Goal: Task Accomplishment & Management: Use online tool/utility

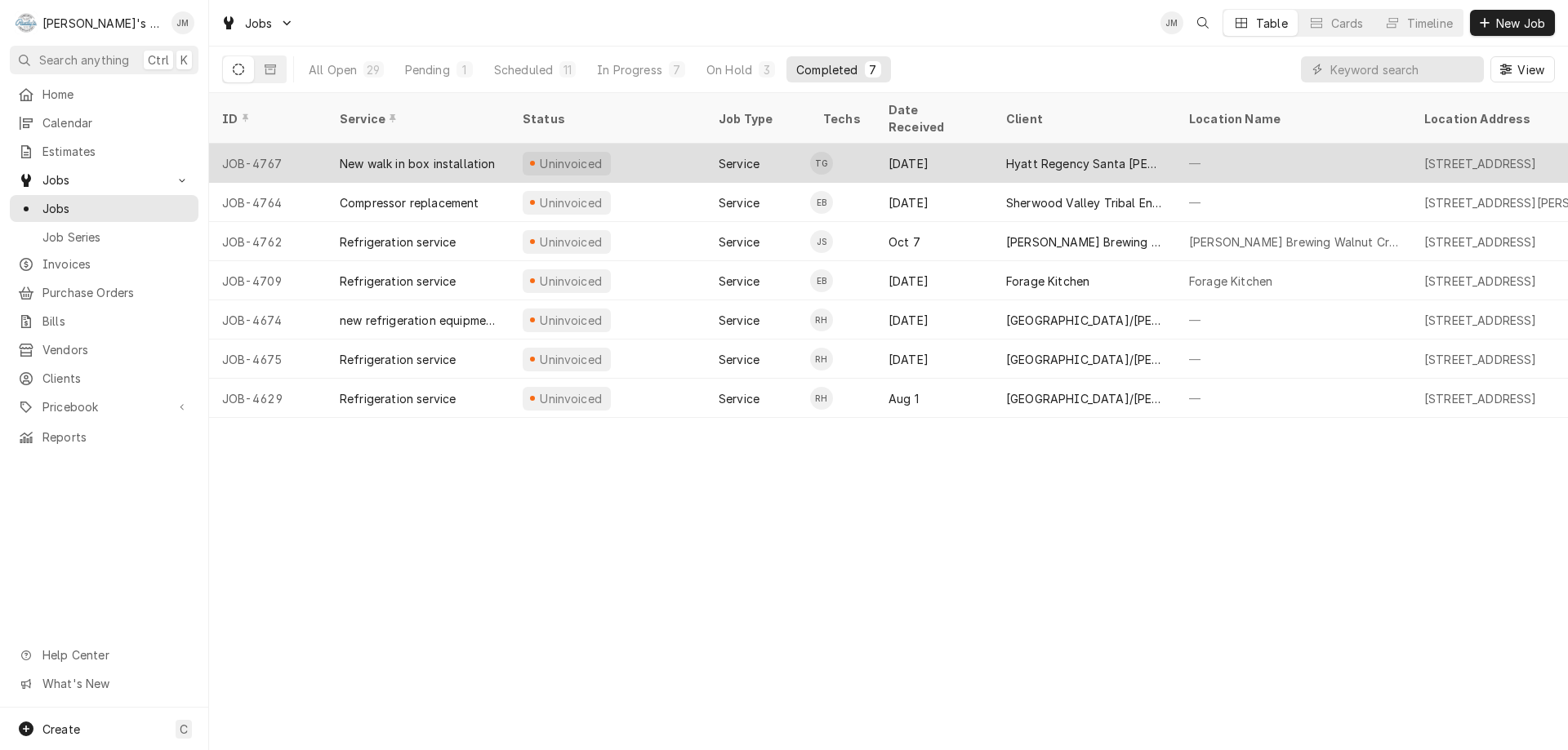
click at [1054, 155] on div "Hyatt Regency Santa [PERSON_NAME]" at bounding box center [1085, 164] width 157 height 18
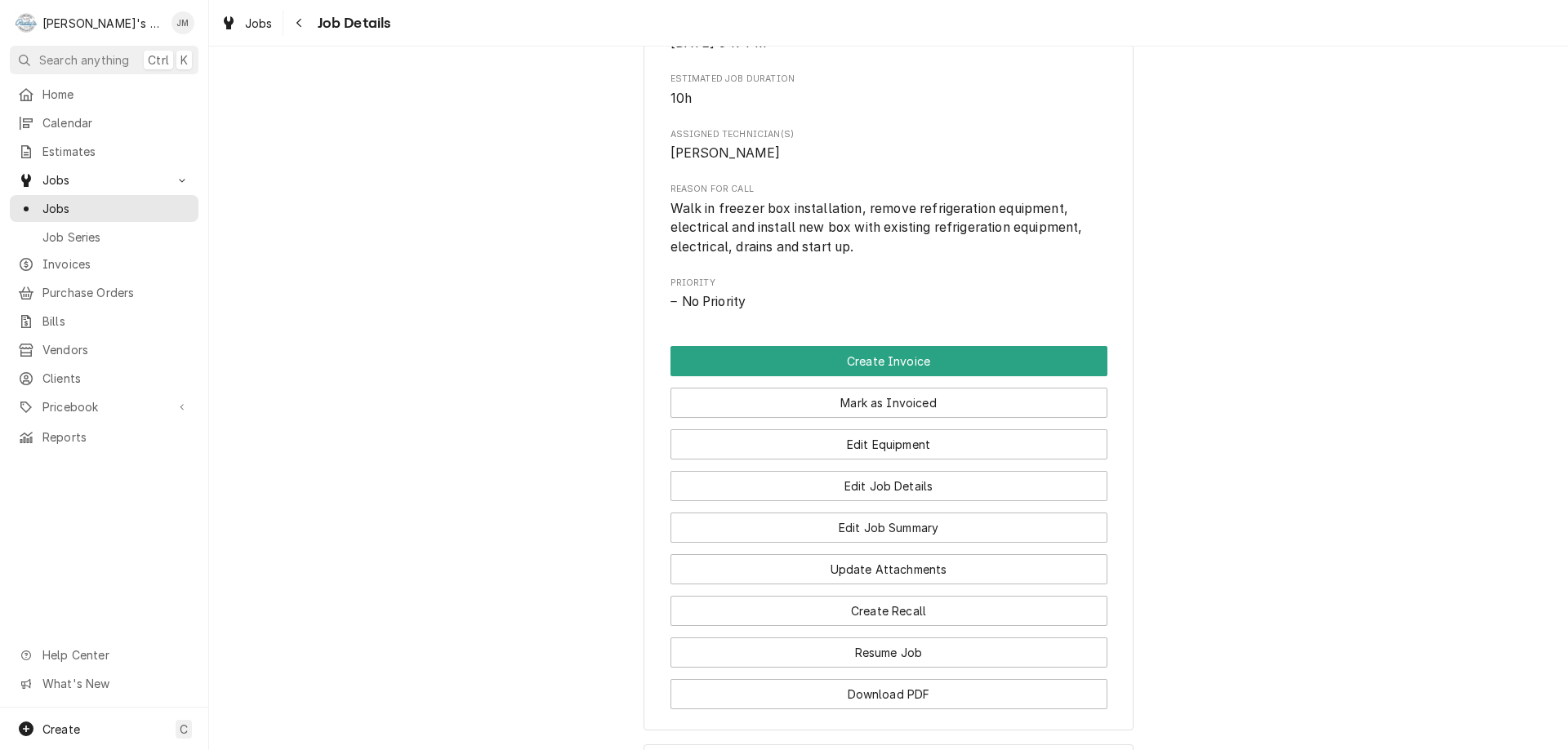
scroll to position [653, 0]
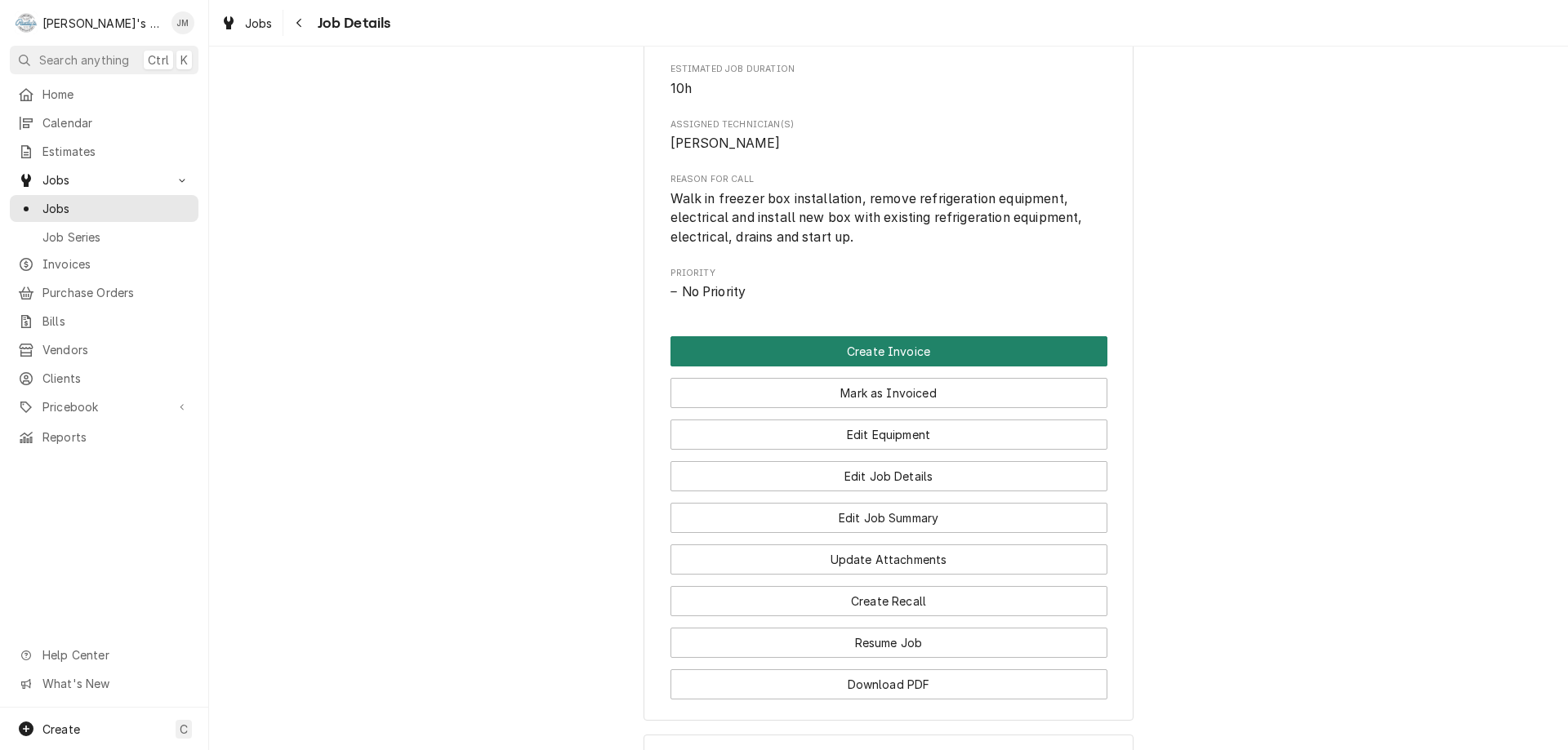
click at [886, 366] on button "Create Invoice" at bounding box center [889, 351] width 437 height 30
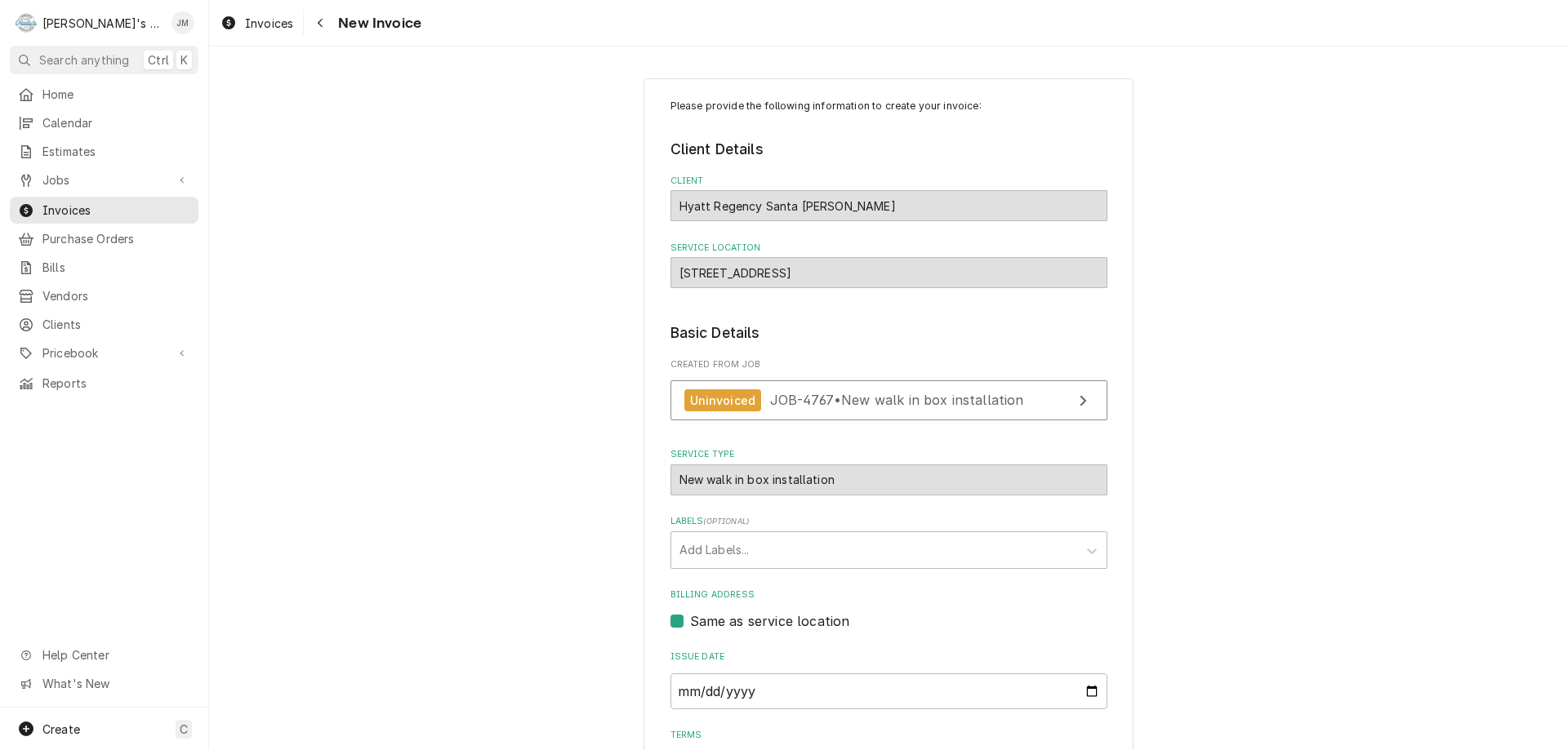
scroll to position [244, 0]
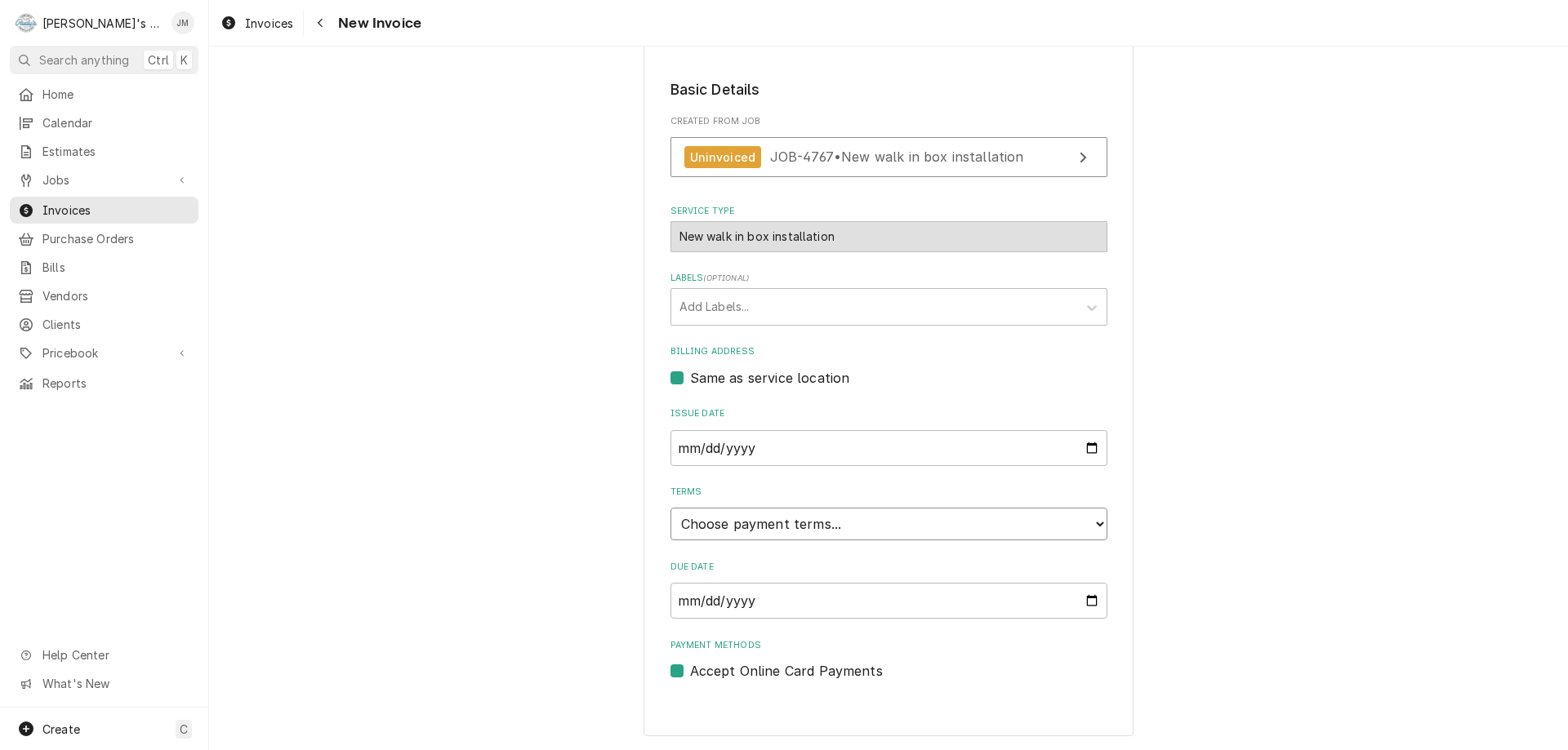
click at [755, 523] on select "Choose payment terms... Same Day Net 7 Net 14 Net 21 Net 30 Net 45 Net 60 Net 90" at bounding box center [889, 524] width 437 height 33
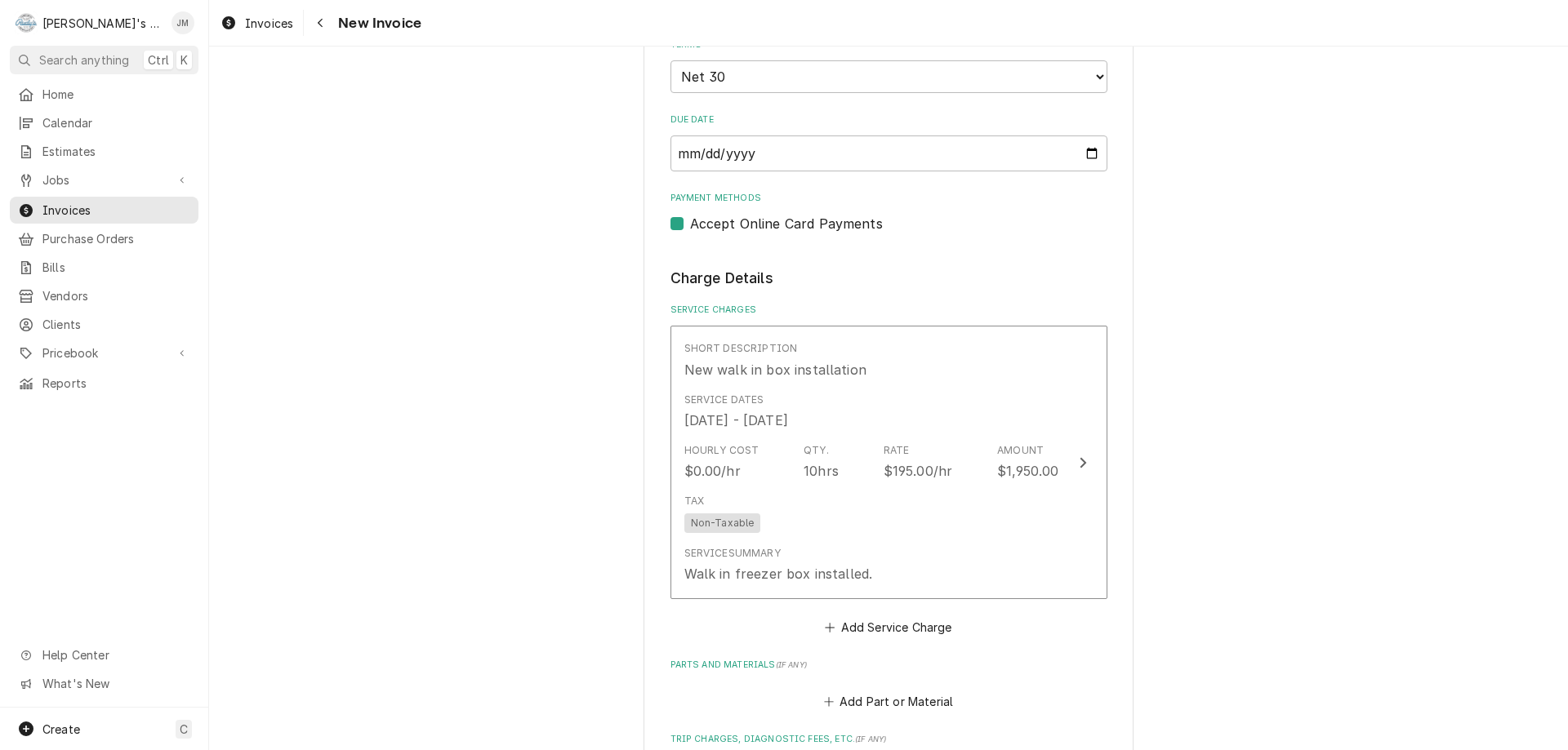
scroll to position [733, 0]
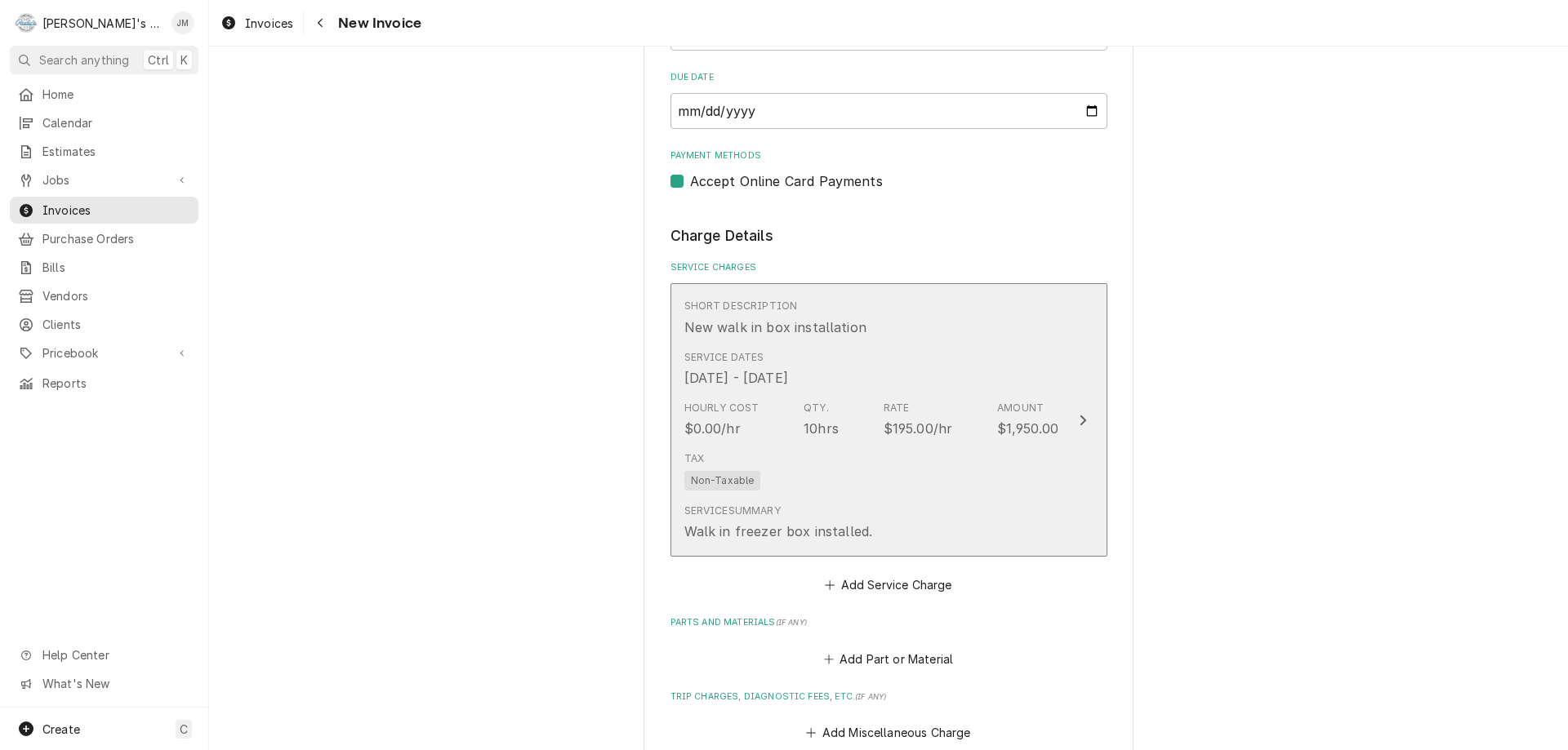
click at [1079, 415] on icon "Update Line Item" at bounding box center [1083, 420] width 8 height 13
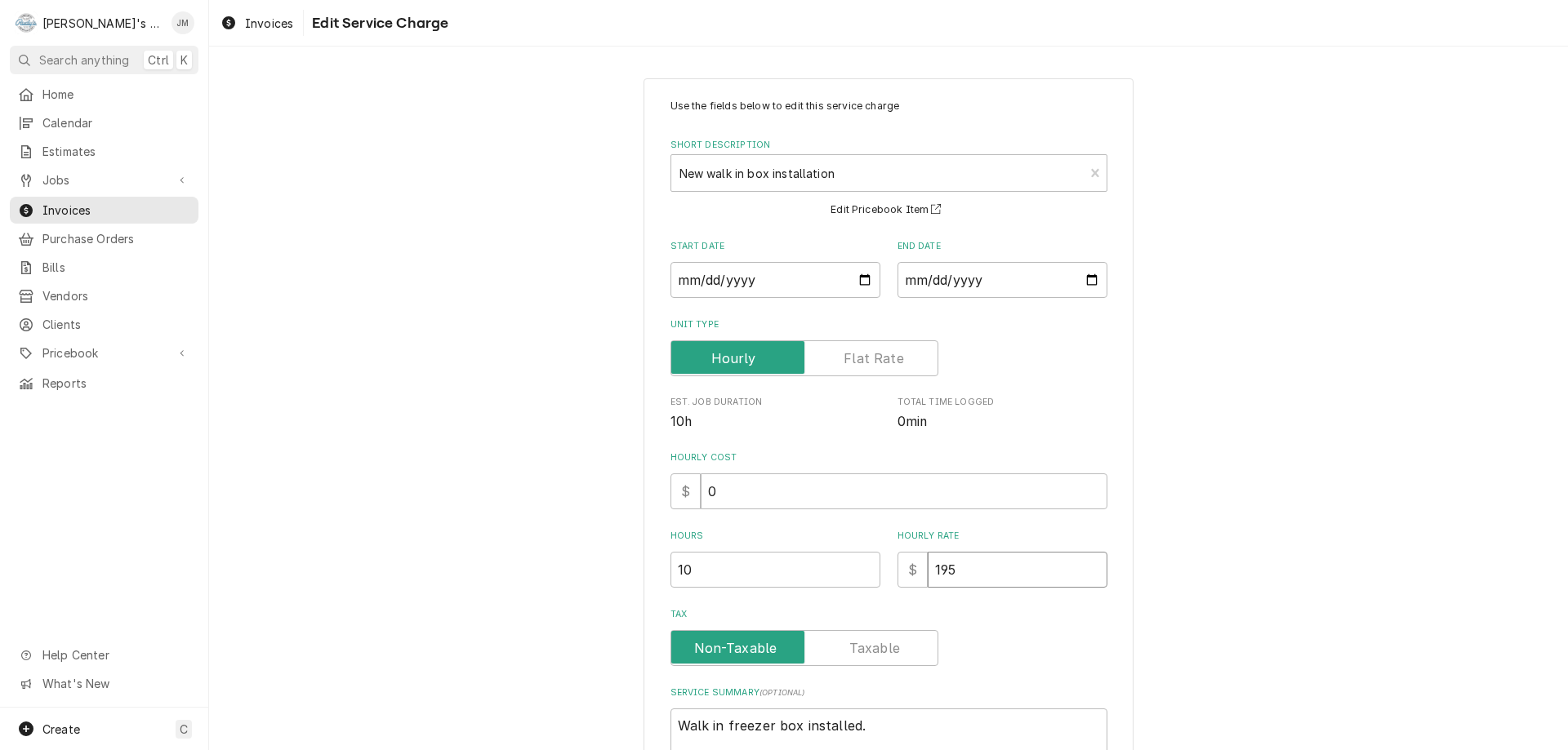
drag, startPoint x: 966, startPoint y: 562, endPoint x: 930, endPoint y: 564, distance: 36.1
click at [930, 564] on input "195" at bounding box center [1017, 570] width 179 height 36
type textarea "x"
type input "1"
type textarea "x"
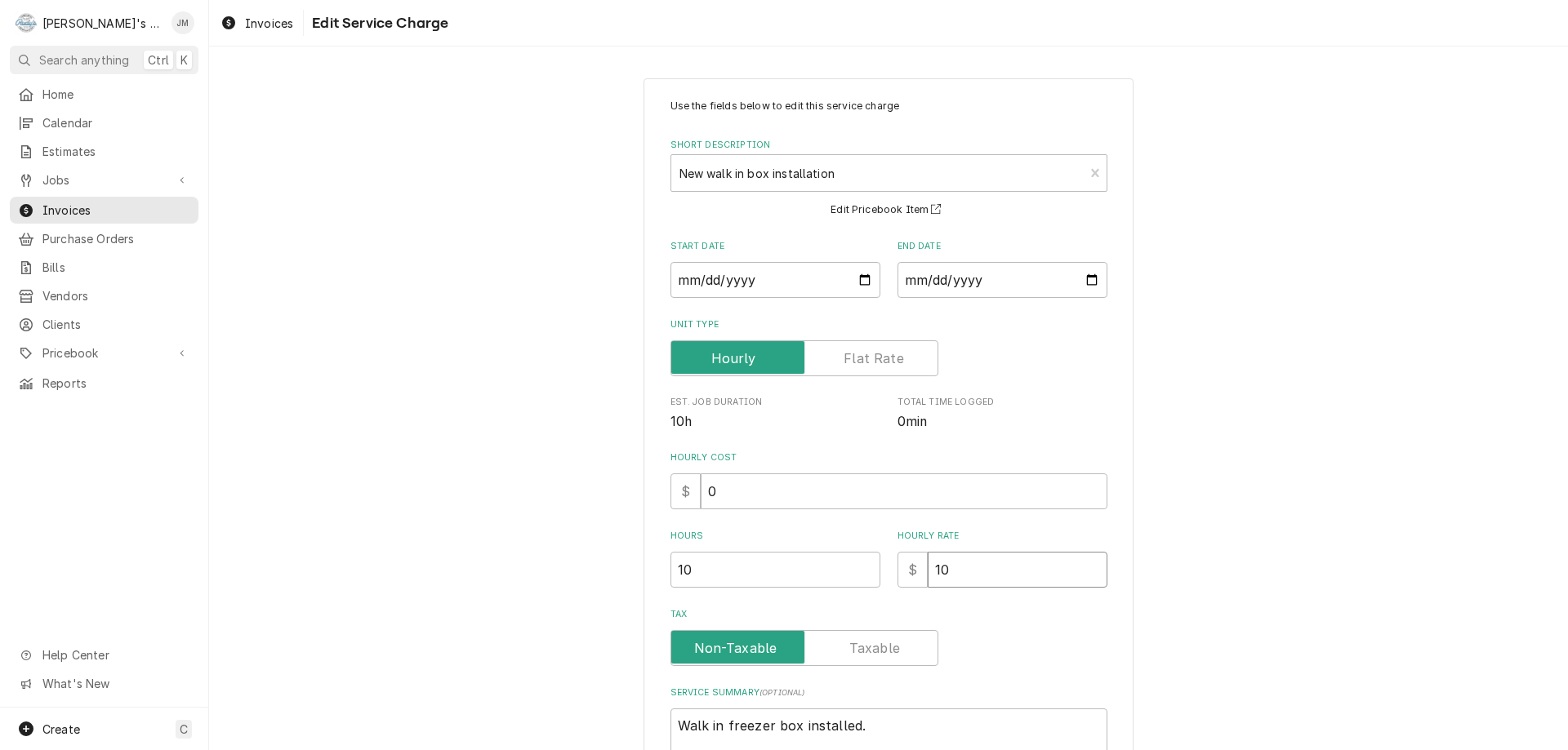
type input "10"
click at [1051, 596] on div "Use the fields below to edit this service charge Short Description New walk in …" at bounding box center [889, 440] width 437 height 683
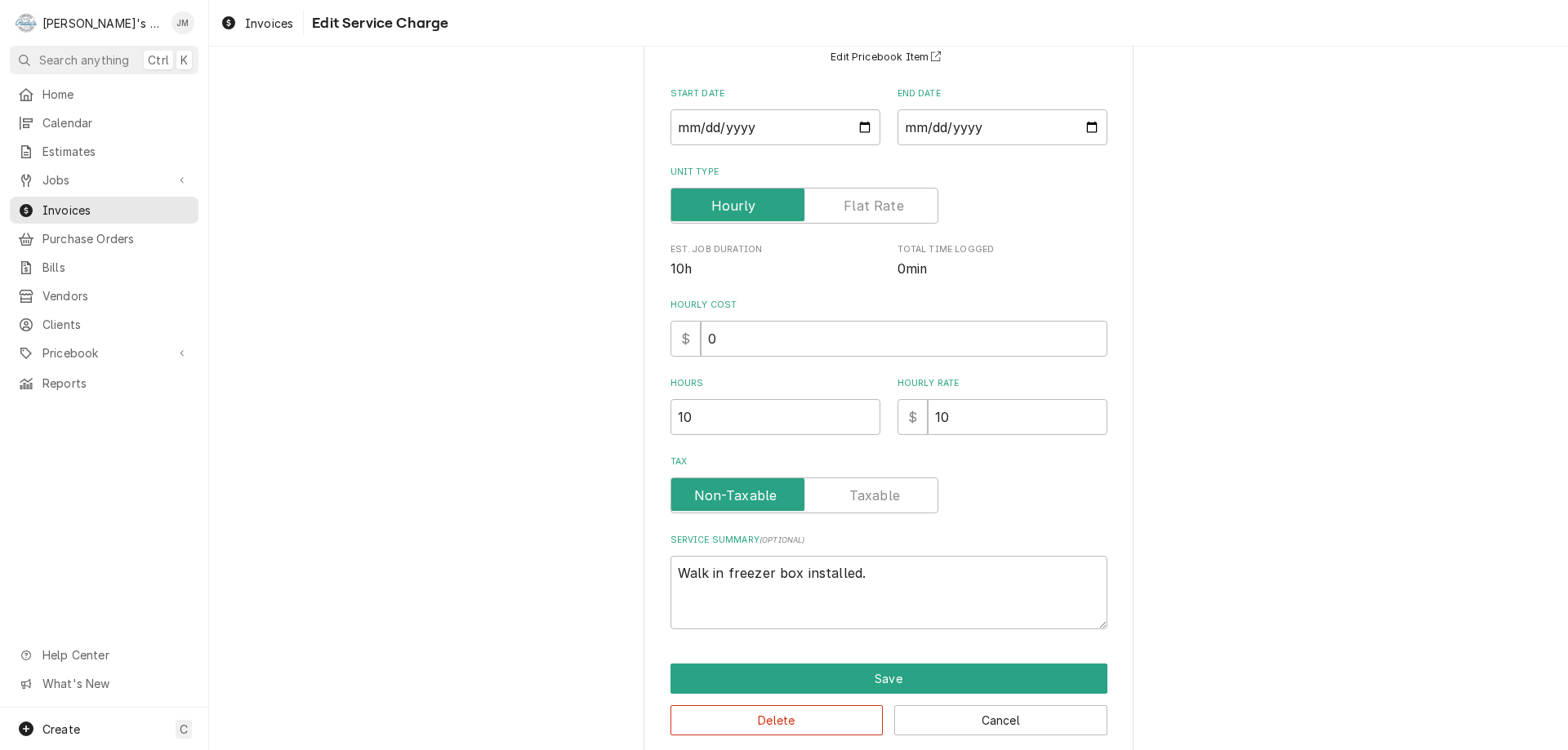
scroll to position [173, 0]
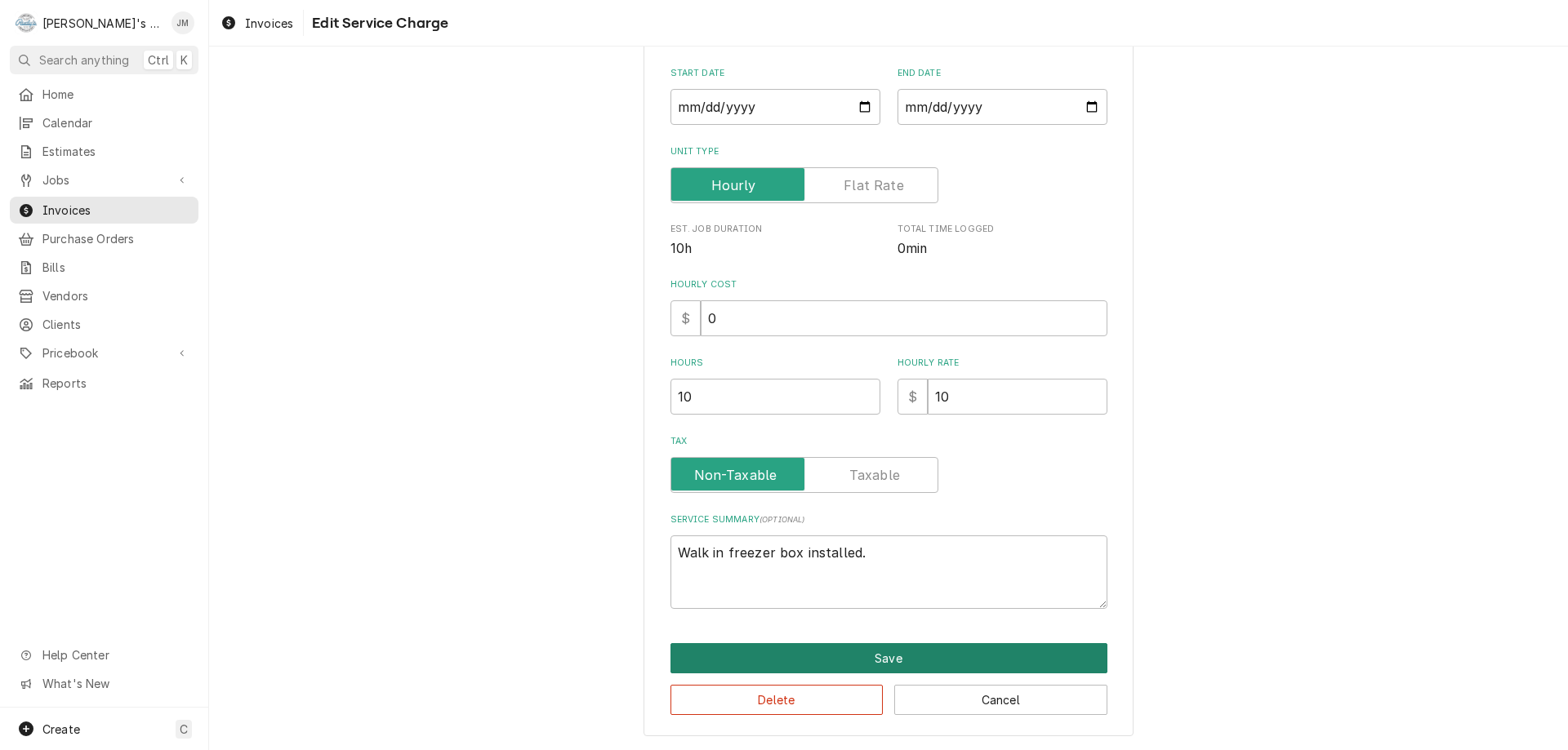
click at [915, 663] on button "Save" at bounding box center [889, 658] width 437 height 30
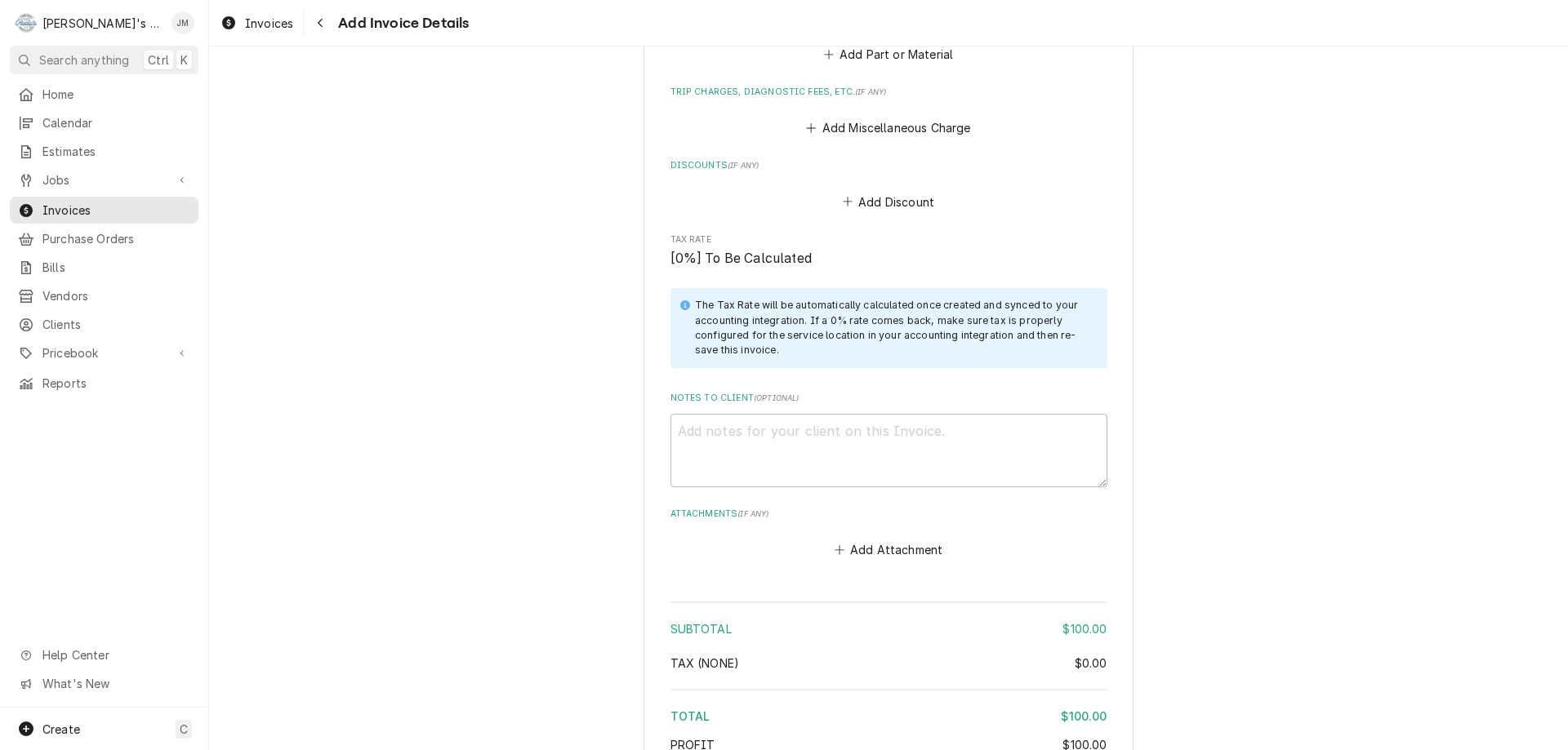
scroll to position [1367, 0]
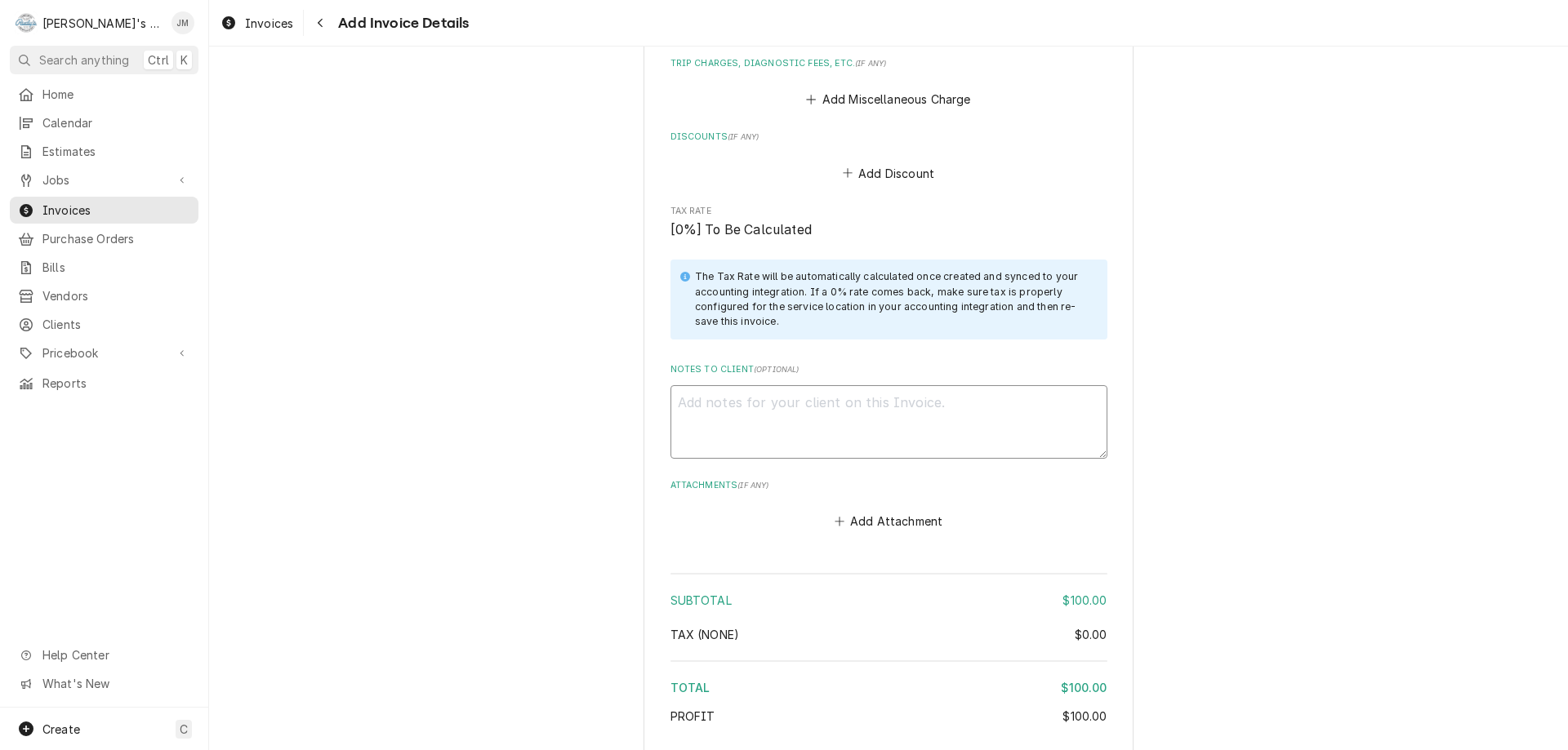
click at [899, 412] on textarea "Notes to Client ( optional )" at bounding box center [889, 422] width 437 height 73
type textarea "x"
type textarea "C"
type textarea "x"
type textarea "Co"
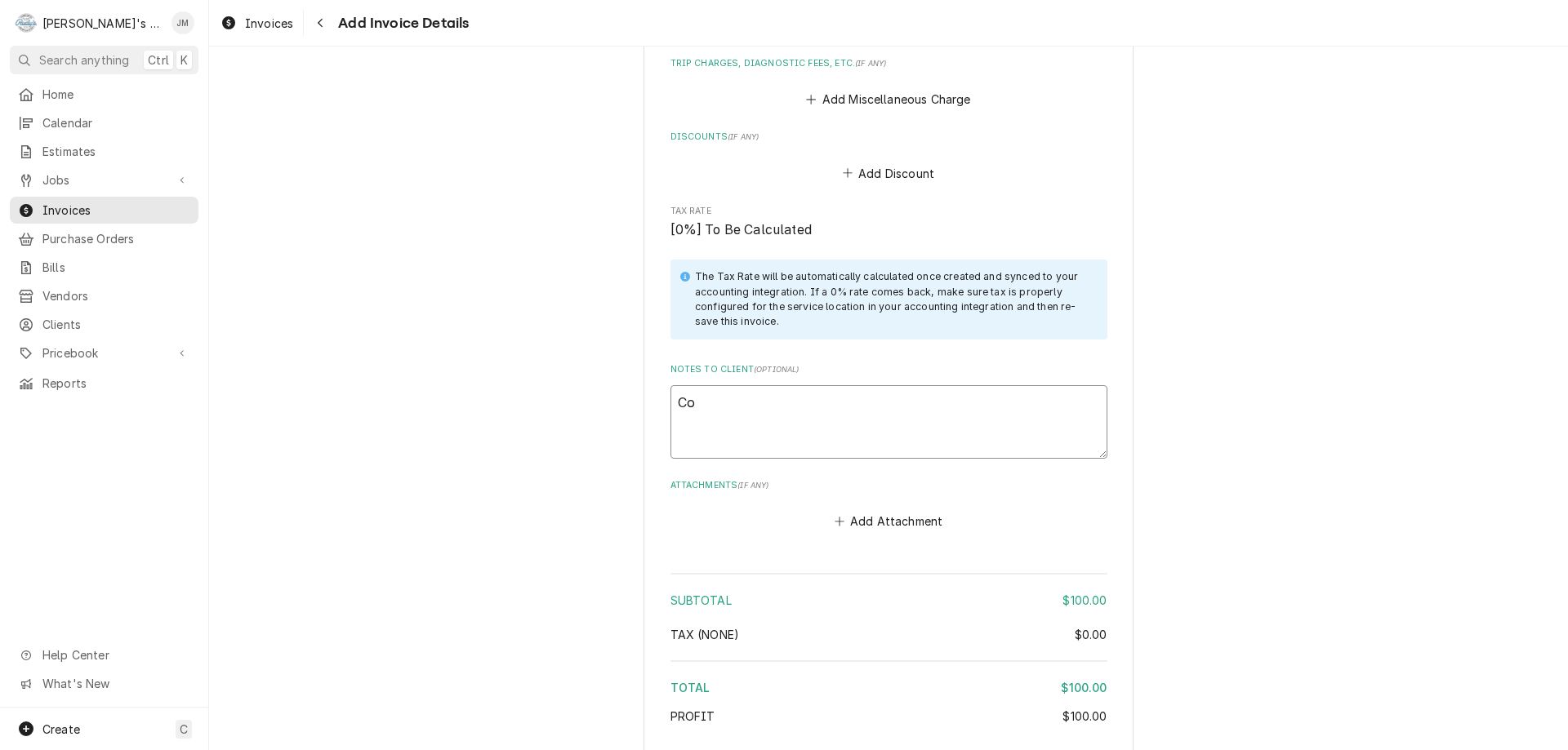
type textarea "x"
type textarea "Con"
type textarea "x"
type textarea "Cont"
type textarea "x"
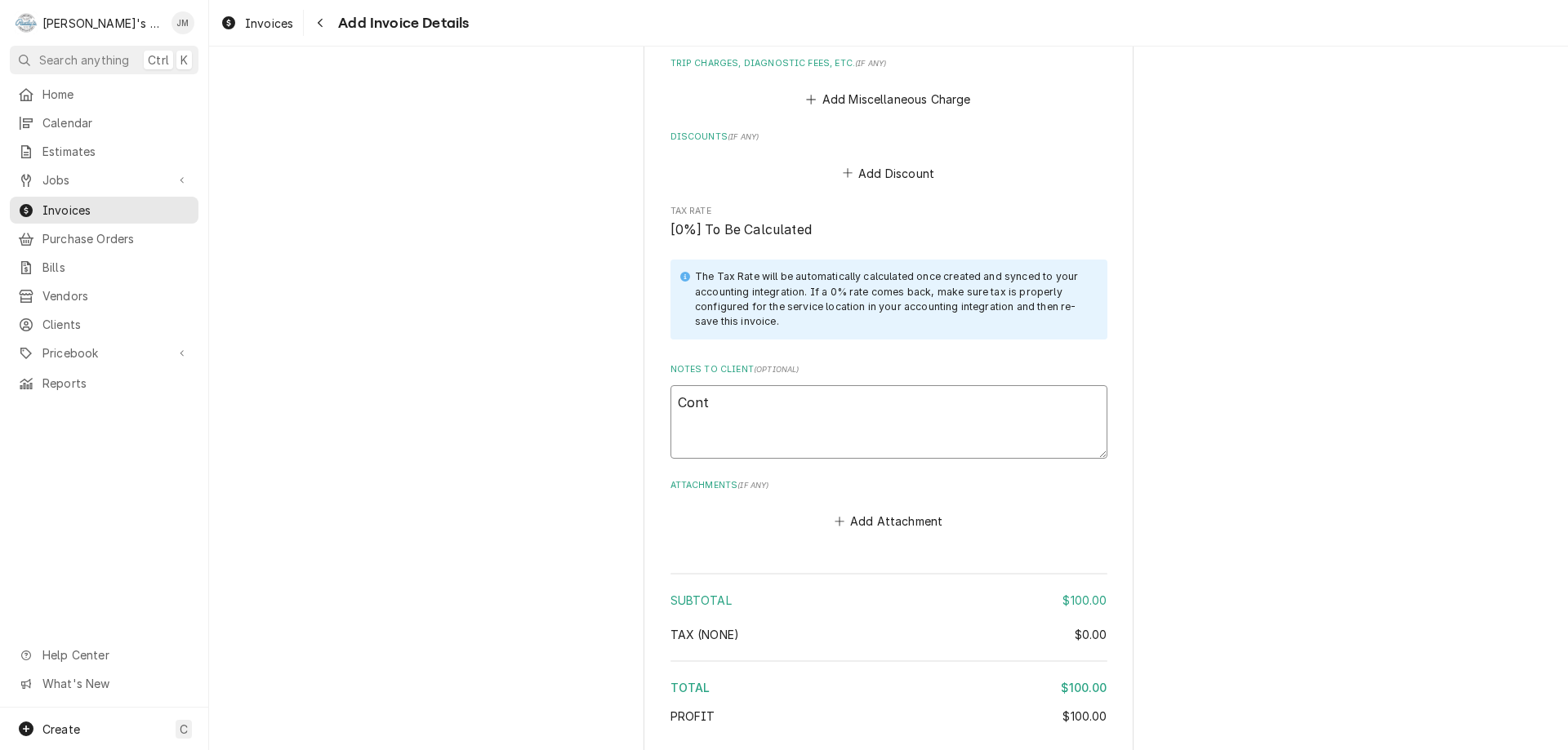
type textarea "Contr"
type textarea "x"
type textarea "Contra"
type textarea "x"
type textarea "Contrac"
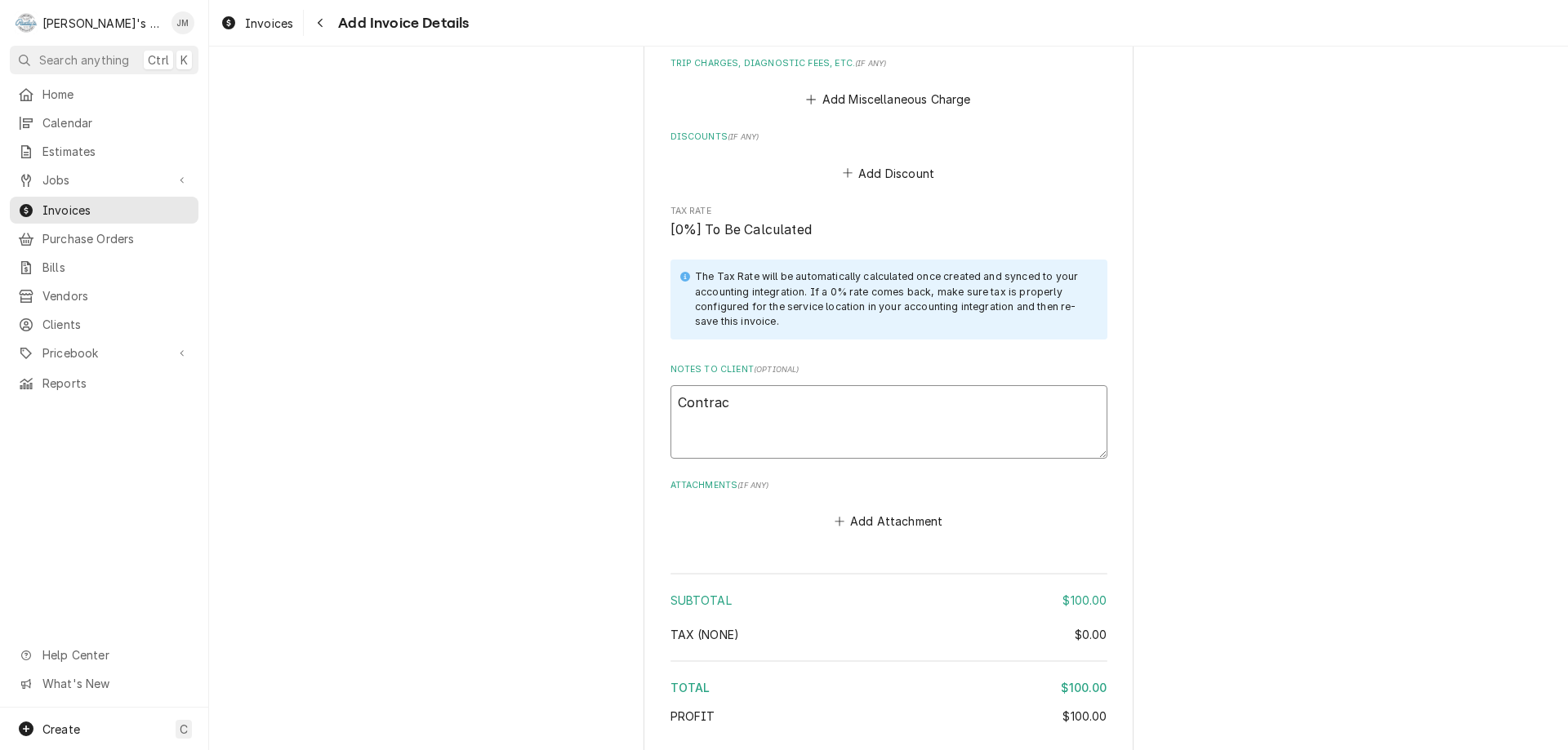
type textarea "x"
type textarea "Contract"
type textarea "x"
type textarea "Contract w"
type textarea "x"
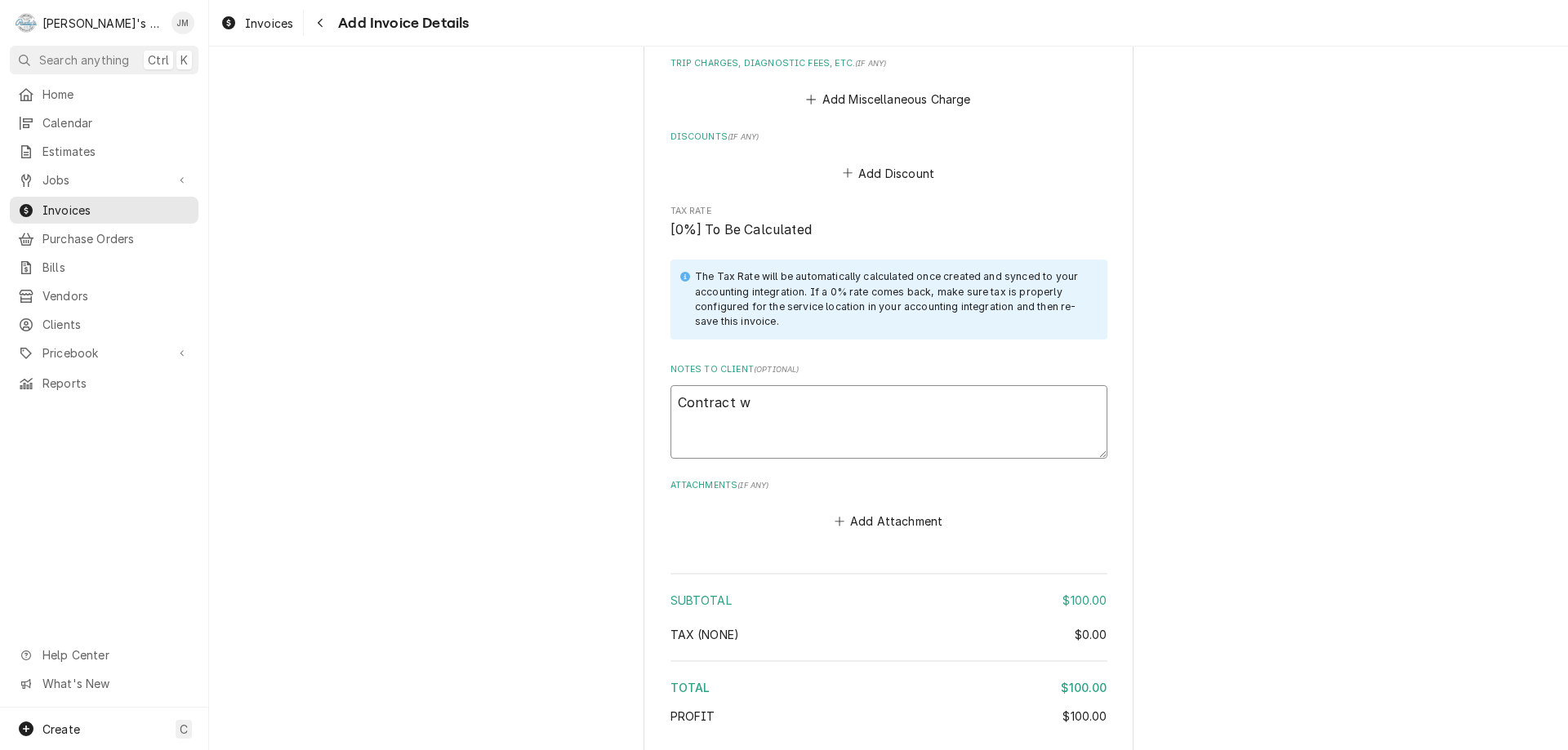
type textarea "Contract wq"
type textarea "x"
type textarea "Contract wqo"
type textarea "x"
type textarea "Contract wq"
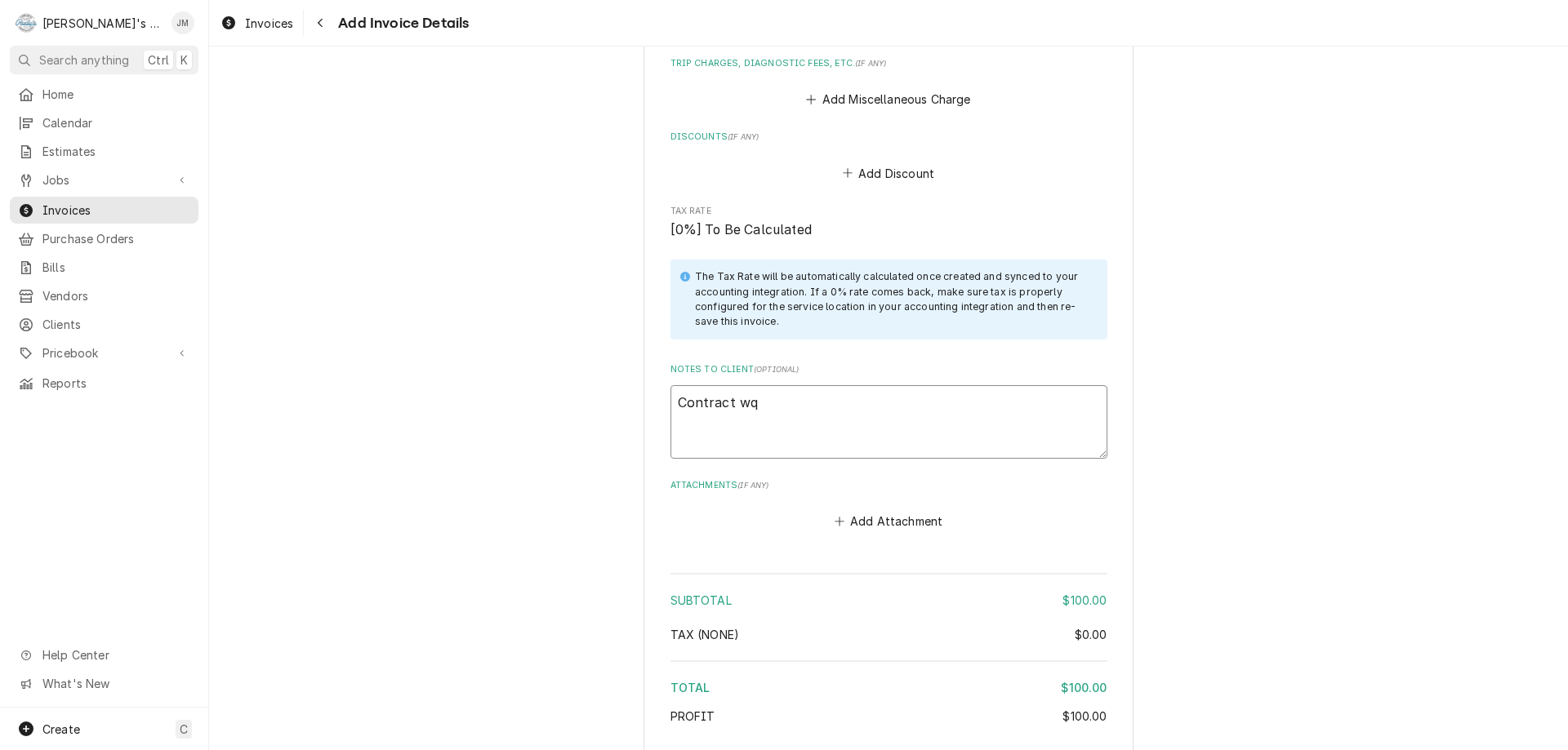
type textarea "x"
type textarea "Contract w"
type textarea "x"
type textarea "Contract wo"
type textarea "x"
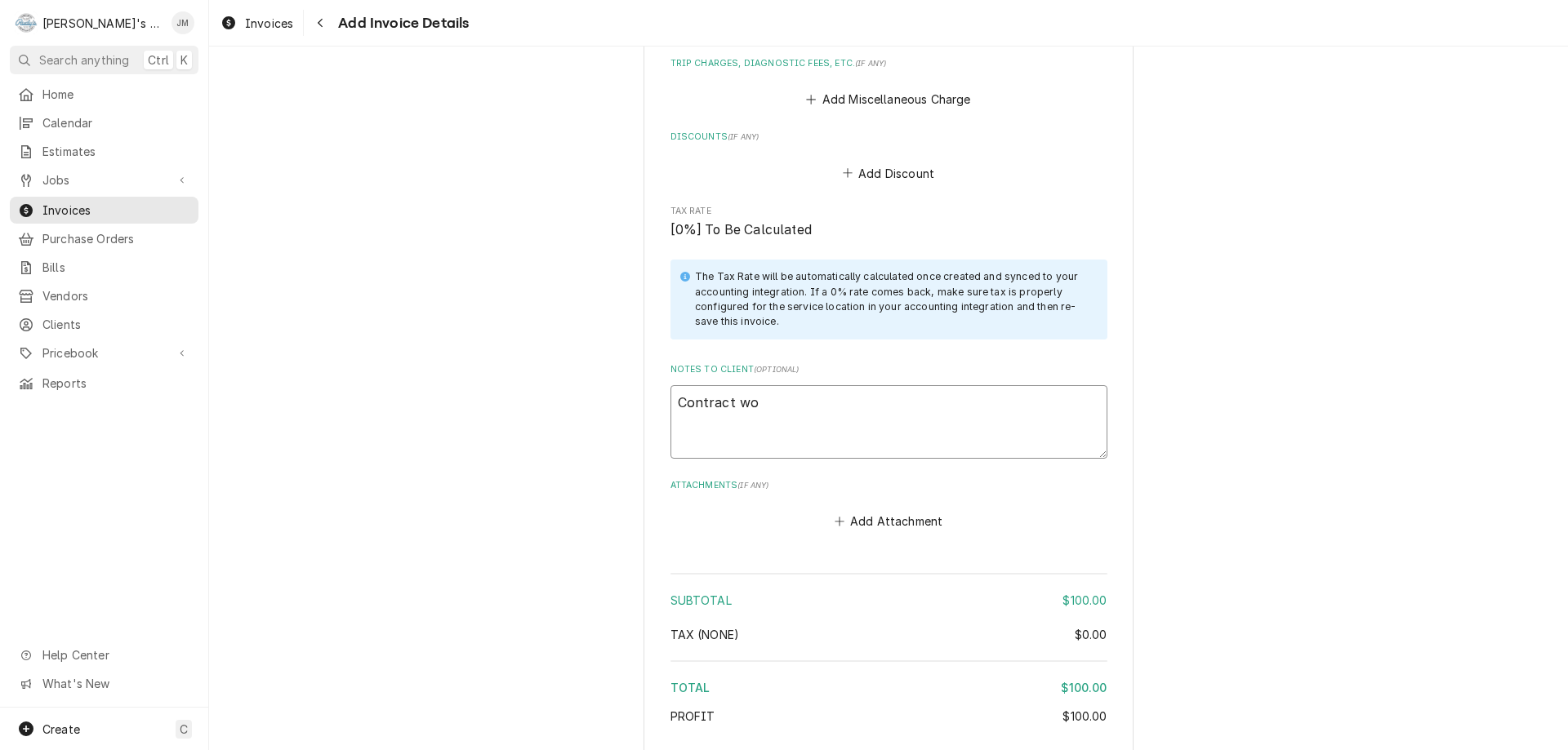
type textarea "Contract wok"
type textarea "x"
type textarea "Contract wo"
type textarea "x"
type textarea "Contract wor"
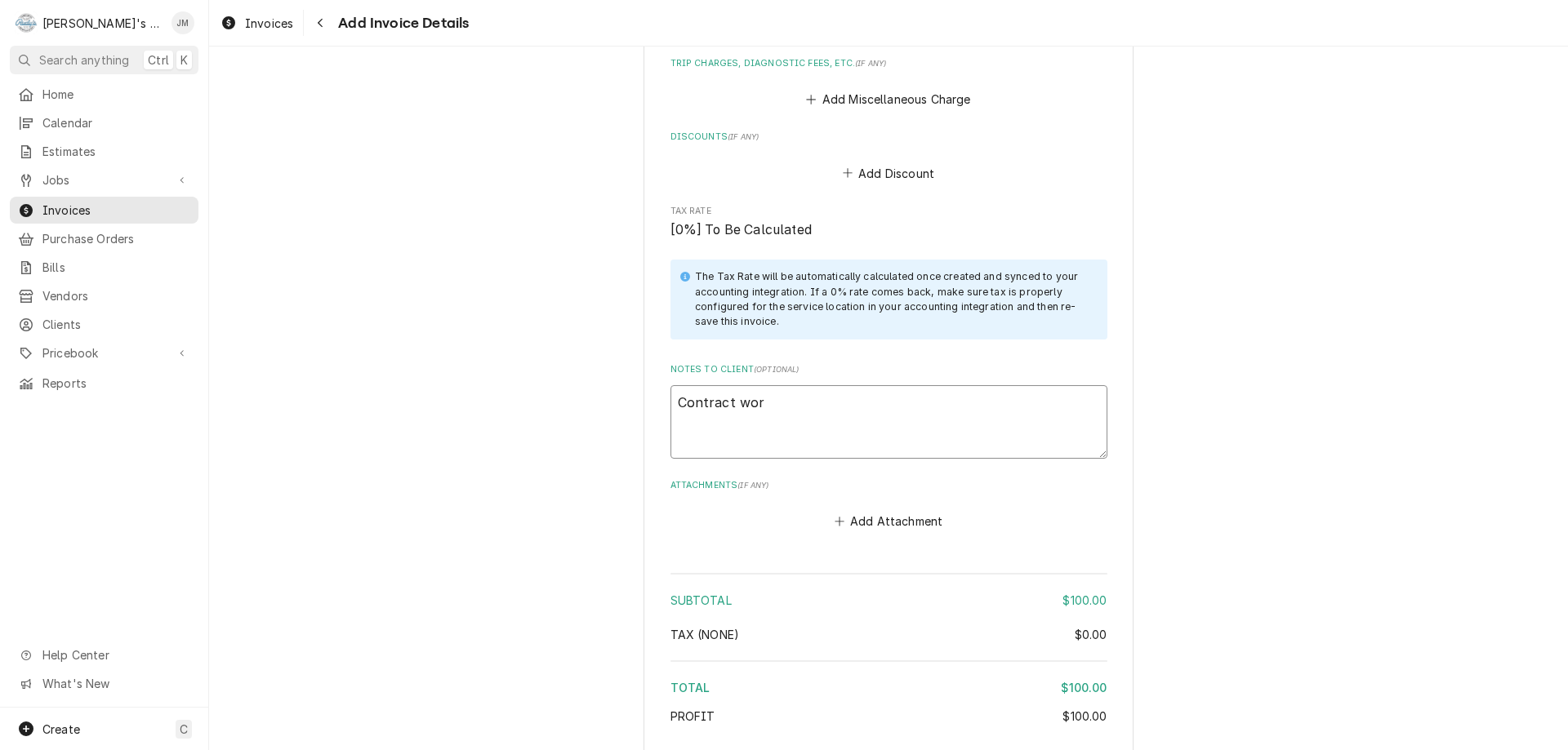
type textarea "x"
type textarea "Contract work"
type textarea "x"
type textarea "Contract work"
type textarea "x"
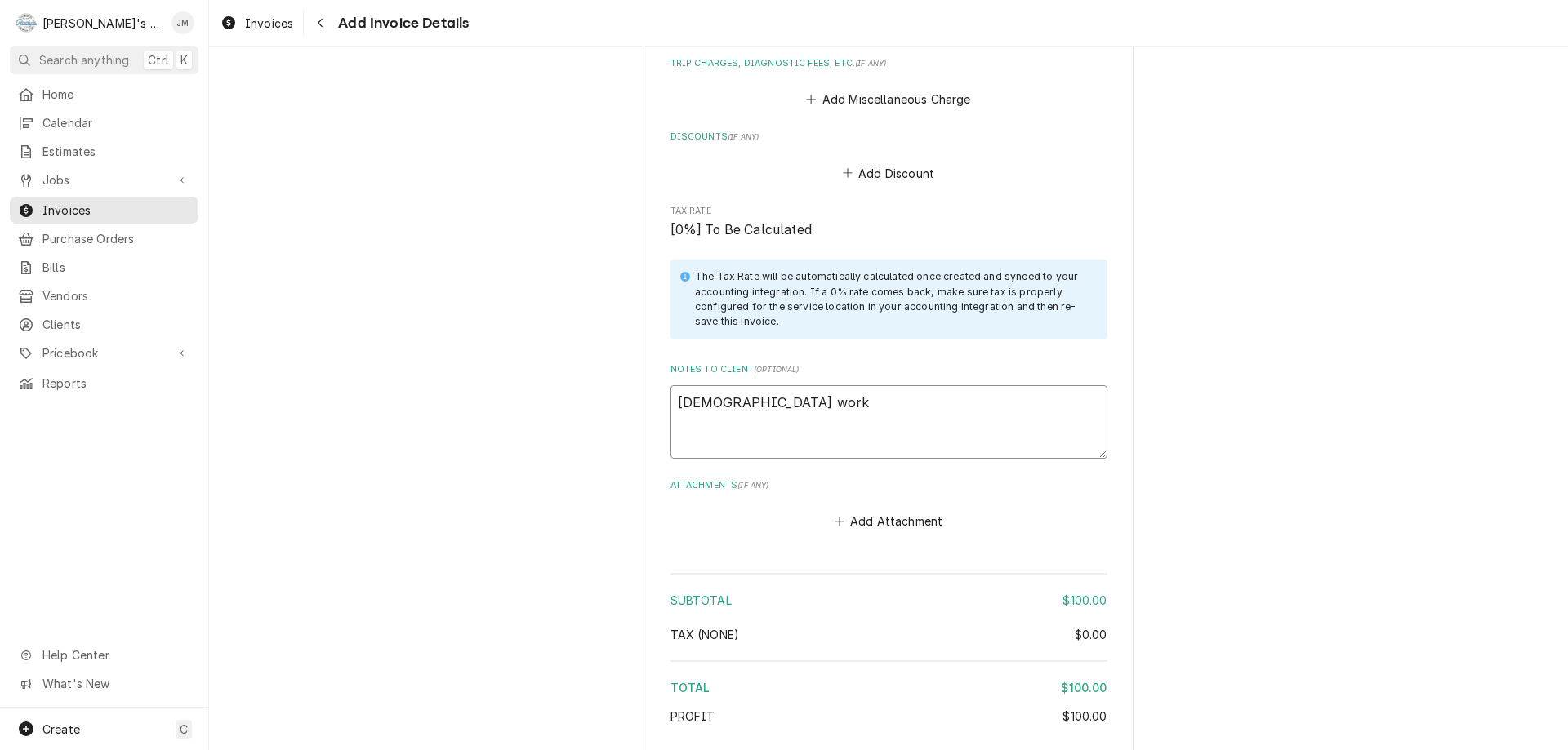
type textarea "Contract work -"
type textarea "x"
type textarea "Contract work -"
type textarea "x"
type textarea "Contract work - n"
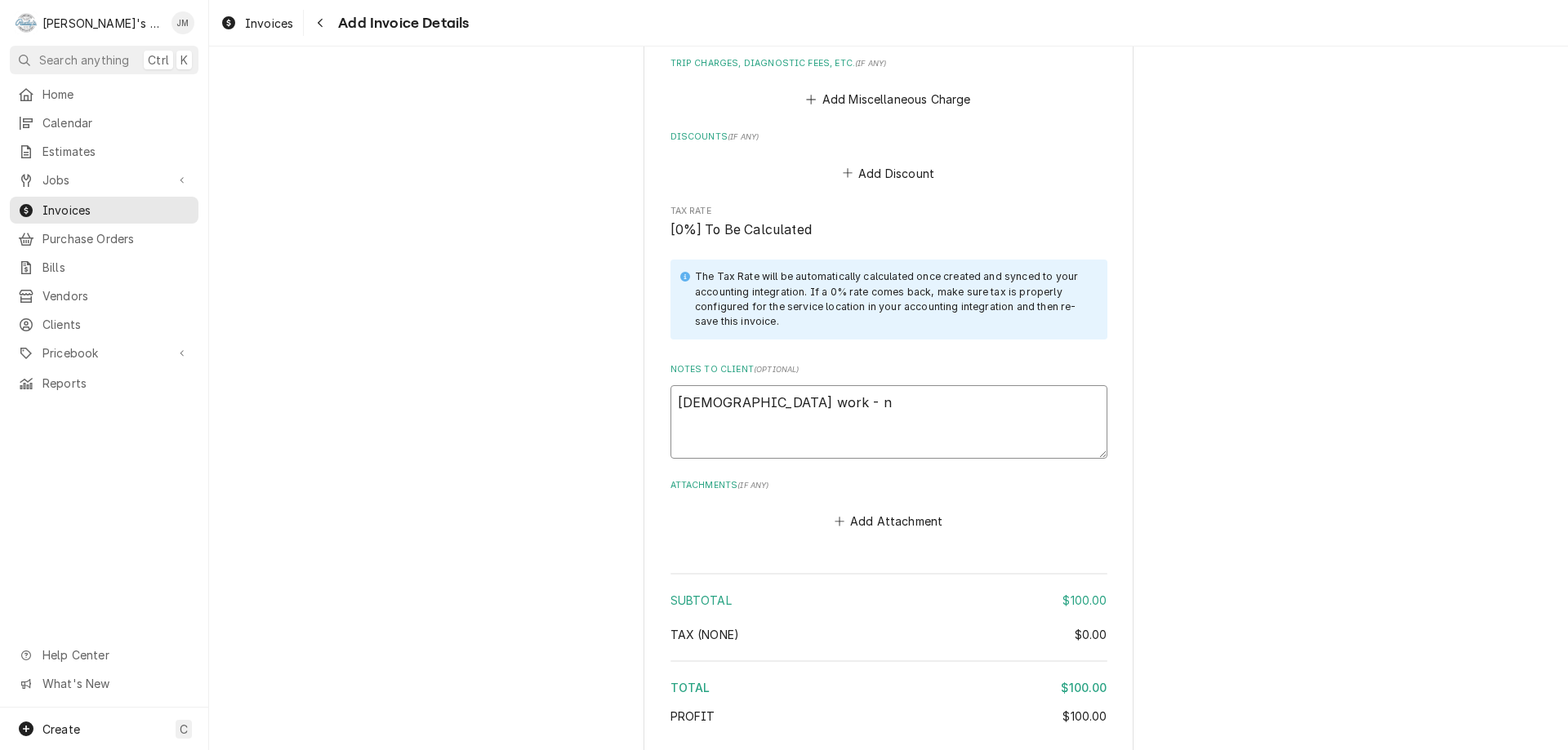
type textarea "x"
type textarea "Contract work - no"
type textarea "x"
type textarea "Contract work - no"
type textarea "x"
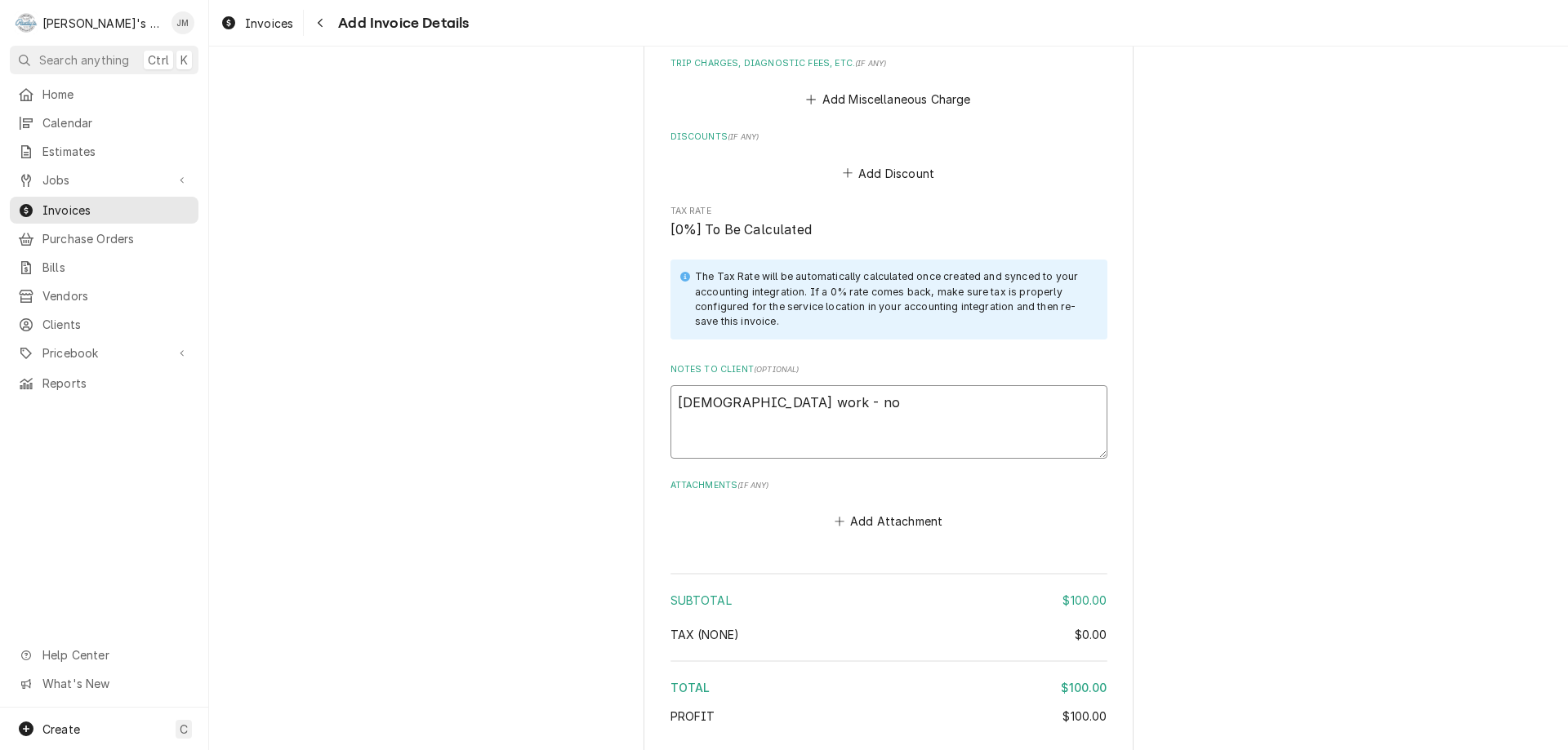
type textarea "Contract work - no c"
type textarea "x"
type textarea "Contract work - no ch"
type textarea "x"
type textarea "Contract work - no cha"
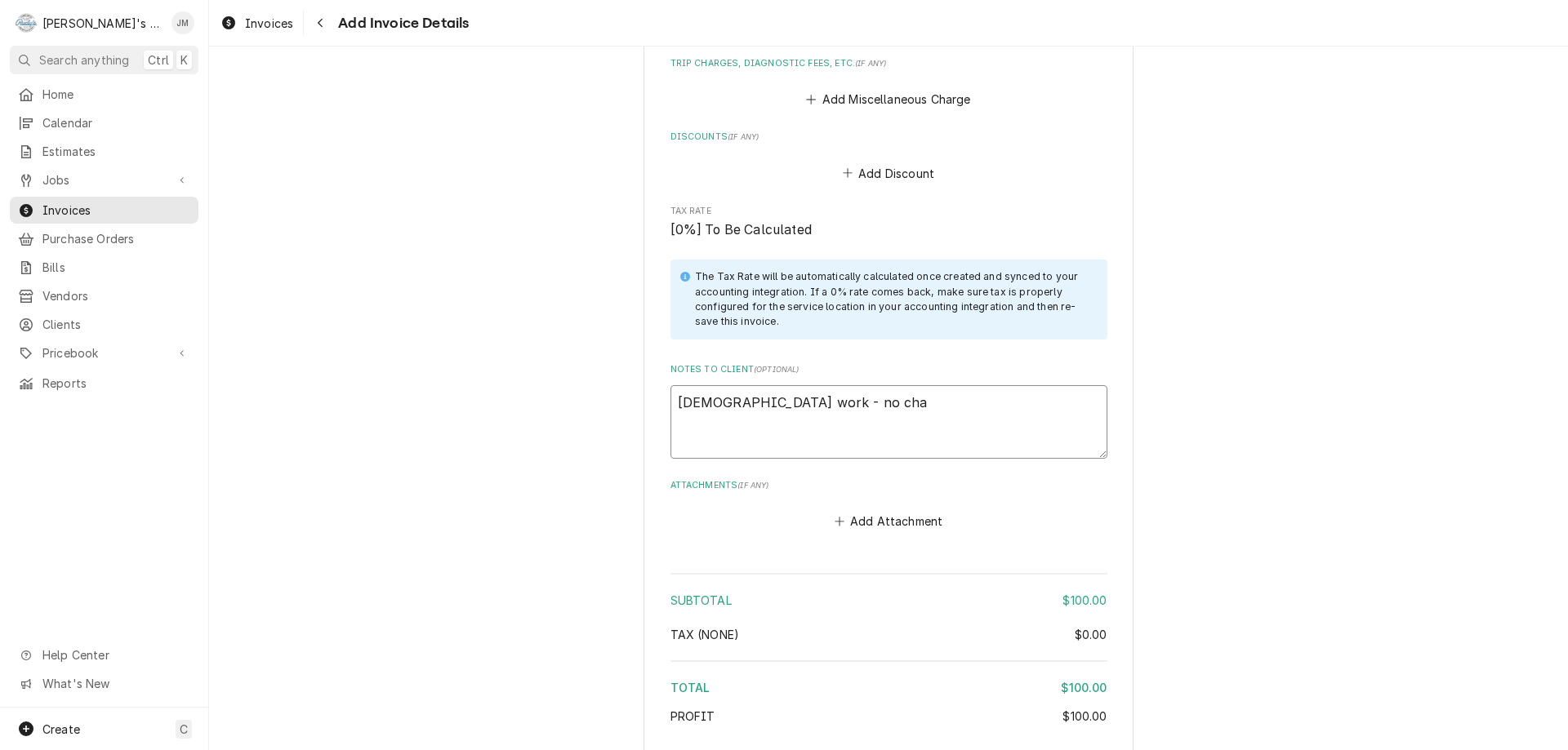
type textarea "x"
type textarea "Contract work - no char"
type textarea "x"
type textarea "Contract work - no charg"
type textarea "x"
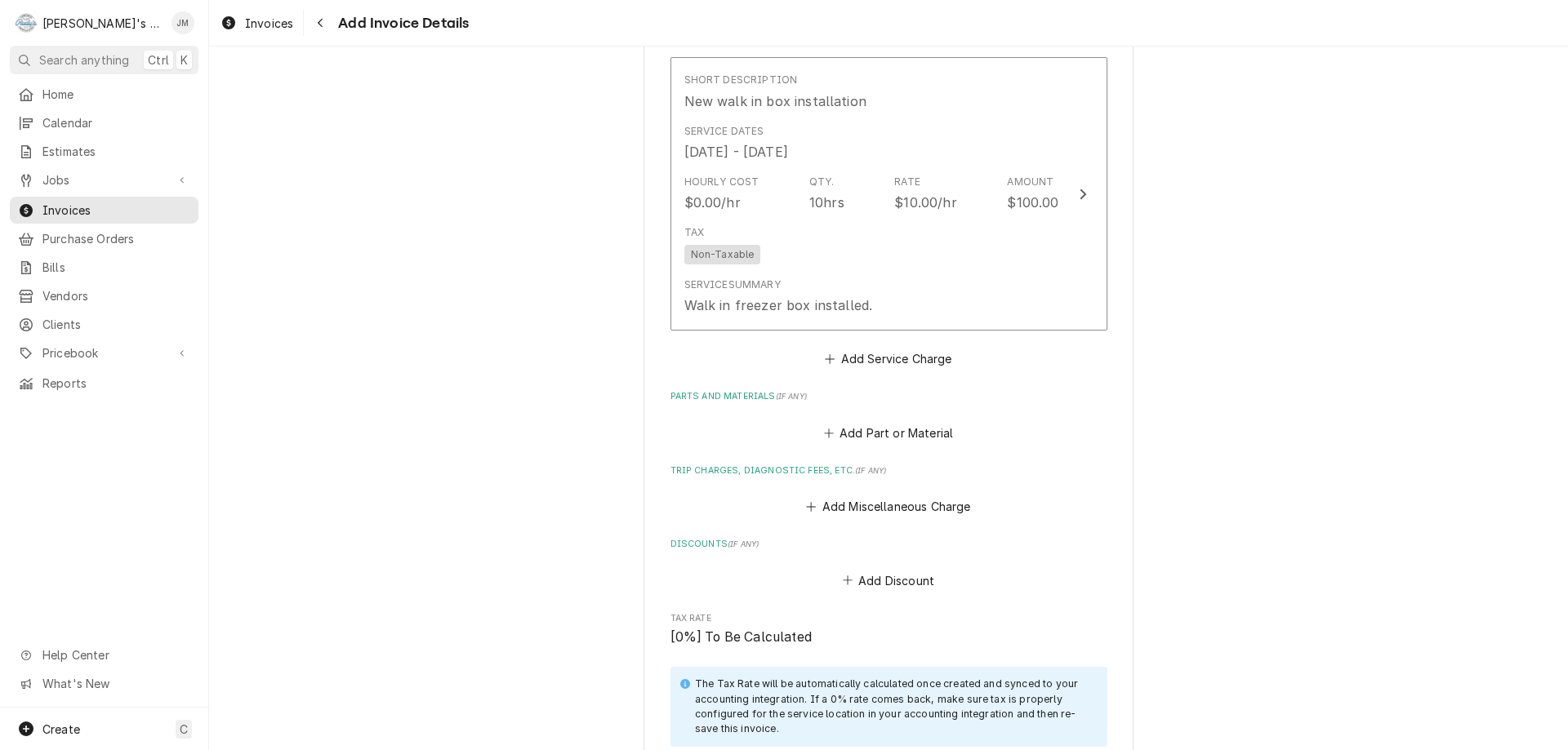
scroll to position [923, 0]
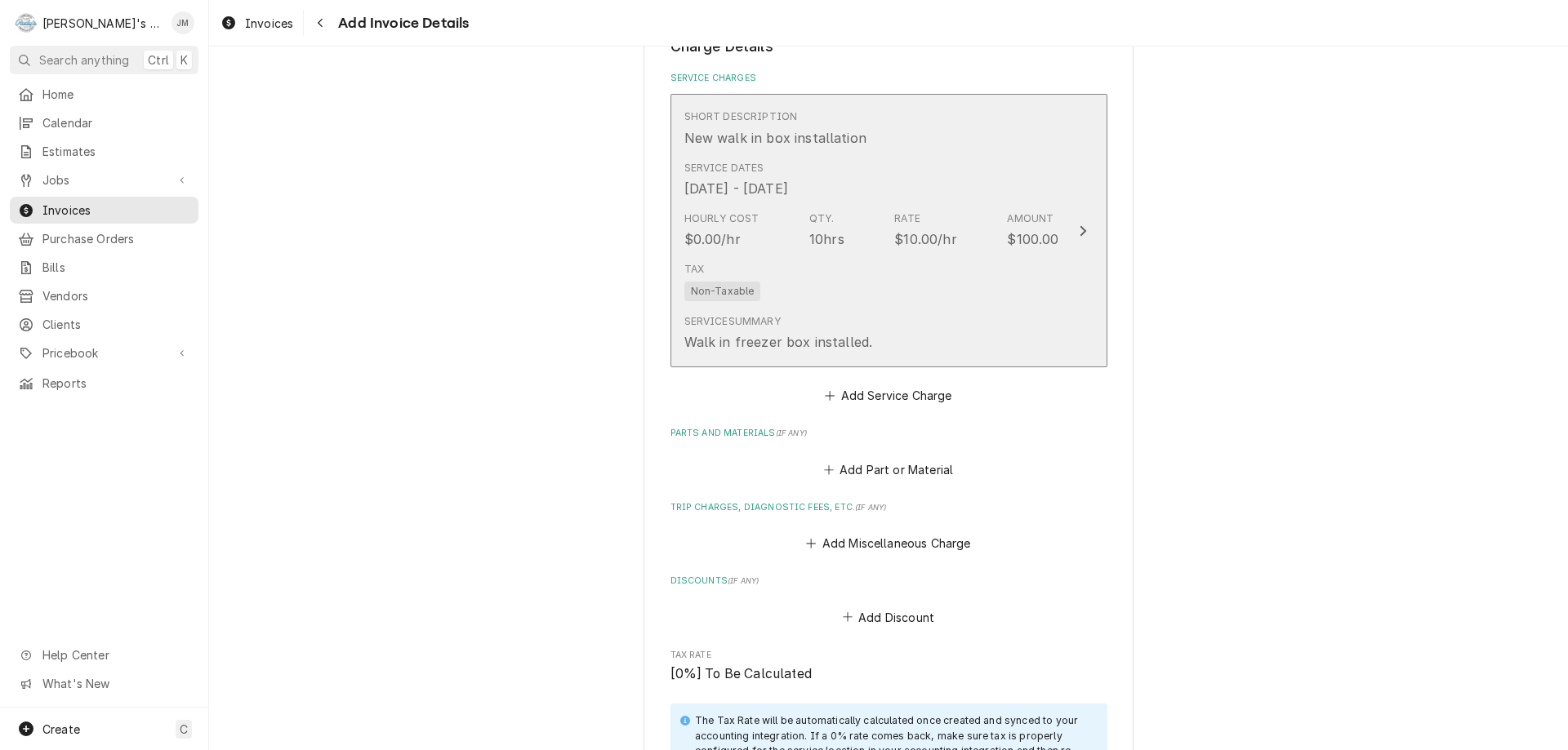
type textarea "Contract work - no charge"
click at [1079, 231] on icon "Update Line Item" at bounding box center [1083, 231] width 8 height 13
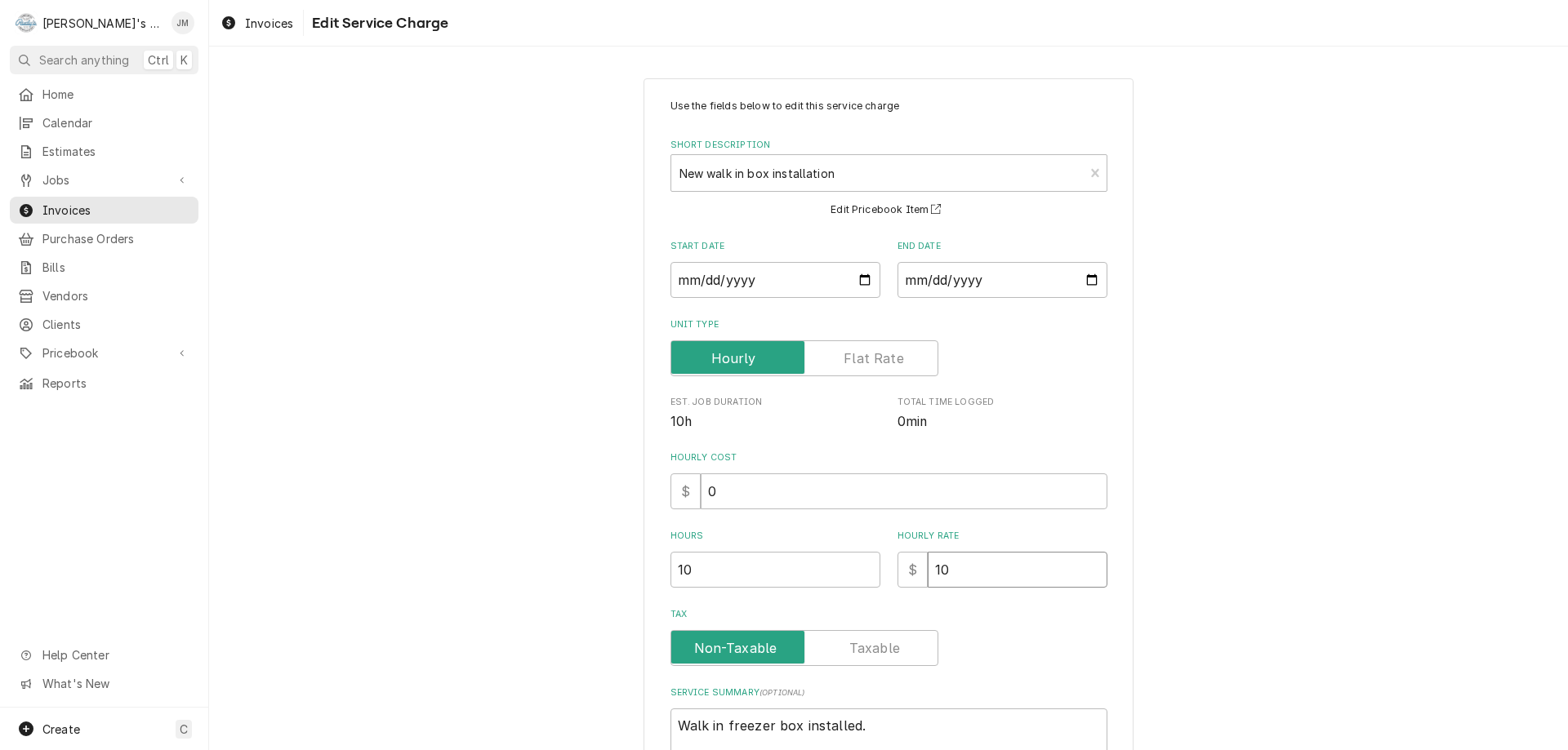
drag, startPoint x: 944, startPoint y: 581, endPoint x: 896, endPoint y: 578, distance: 48.1
click at [898, 578] on div "$ 10" at bounding box center [1003, 570] width 210 height 36
type textarea "x"
type input "0"
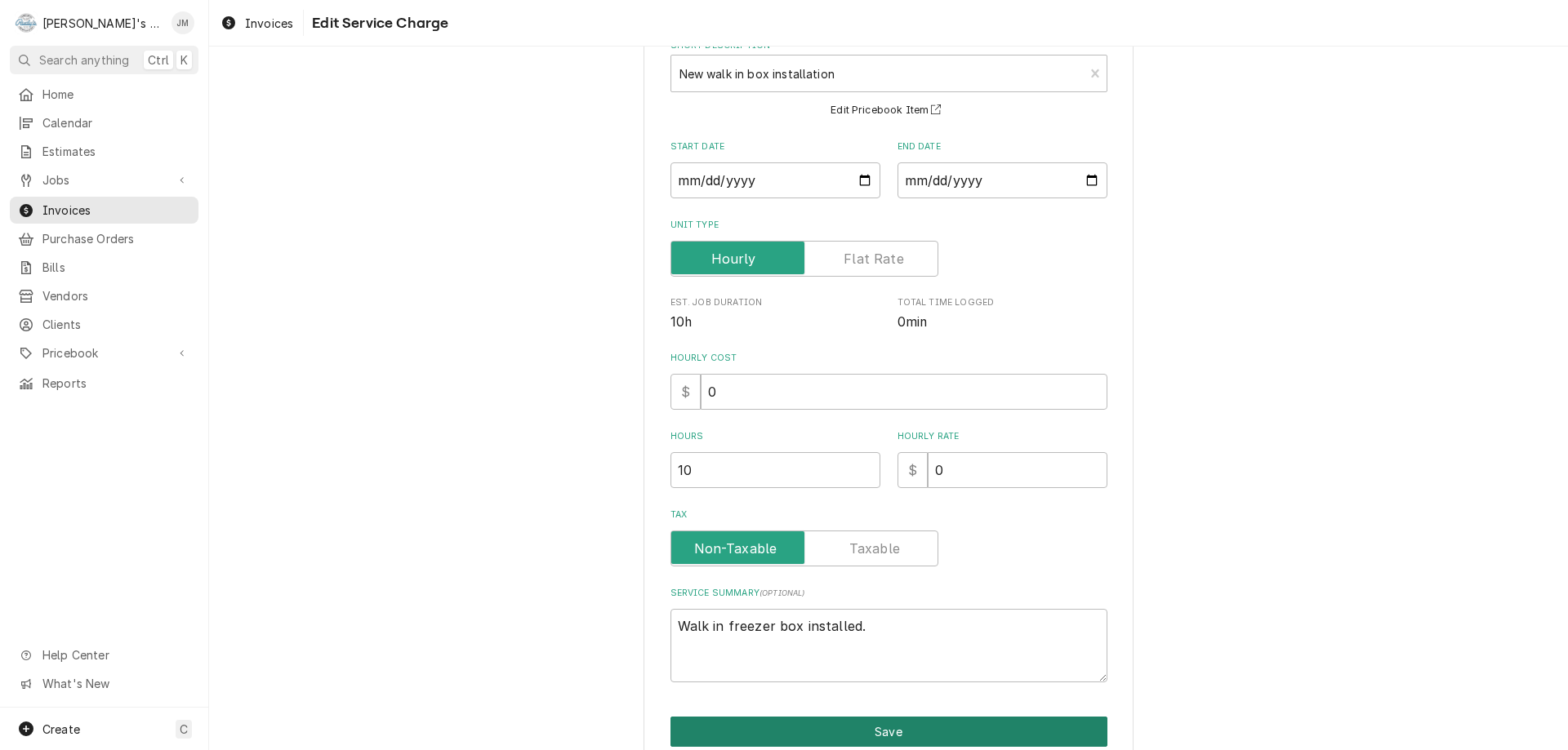
scroll to position [173, 0]
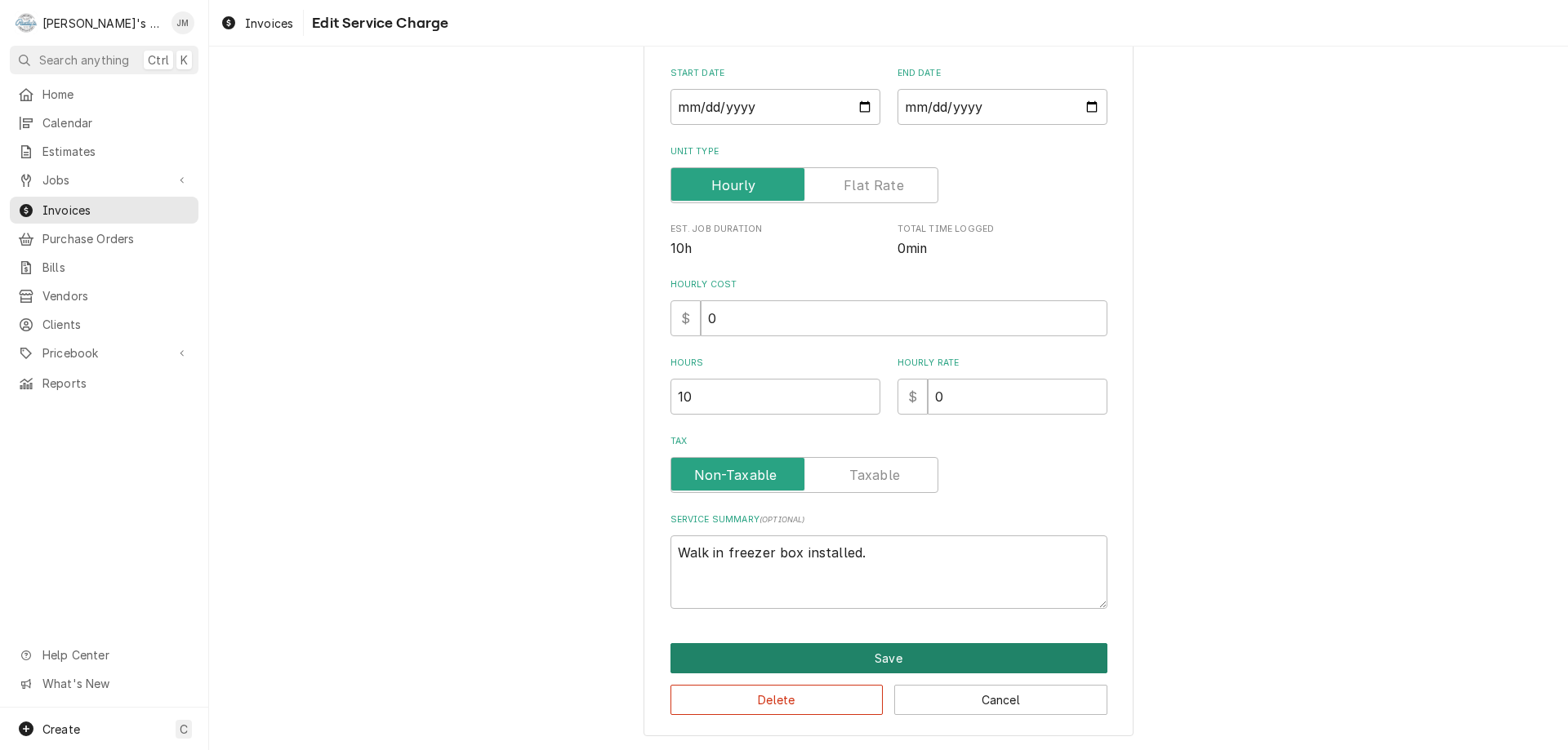
click at [880, 658] on button "Save" at bounding box center [889, 658] width 437 height 30
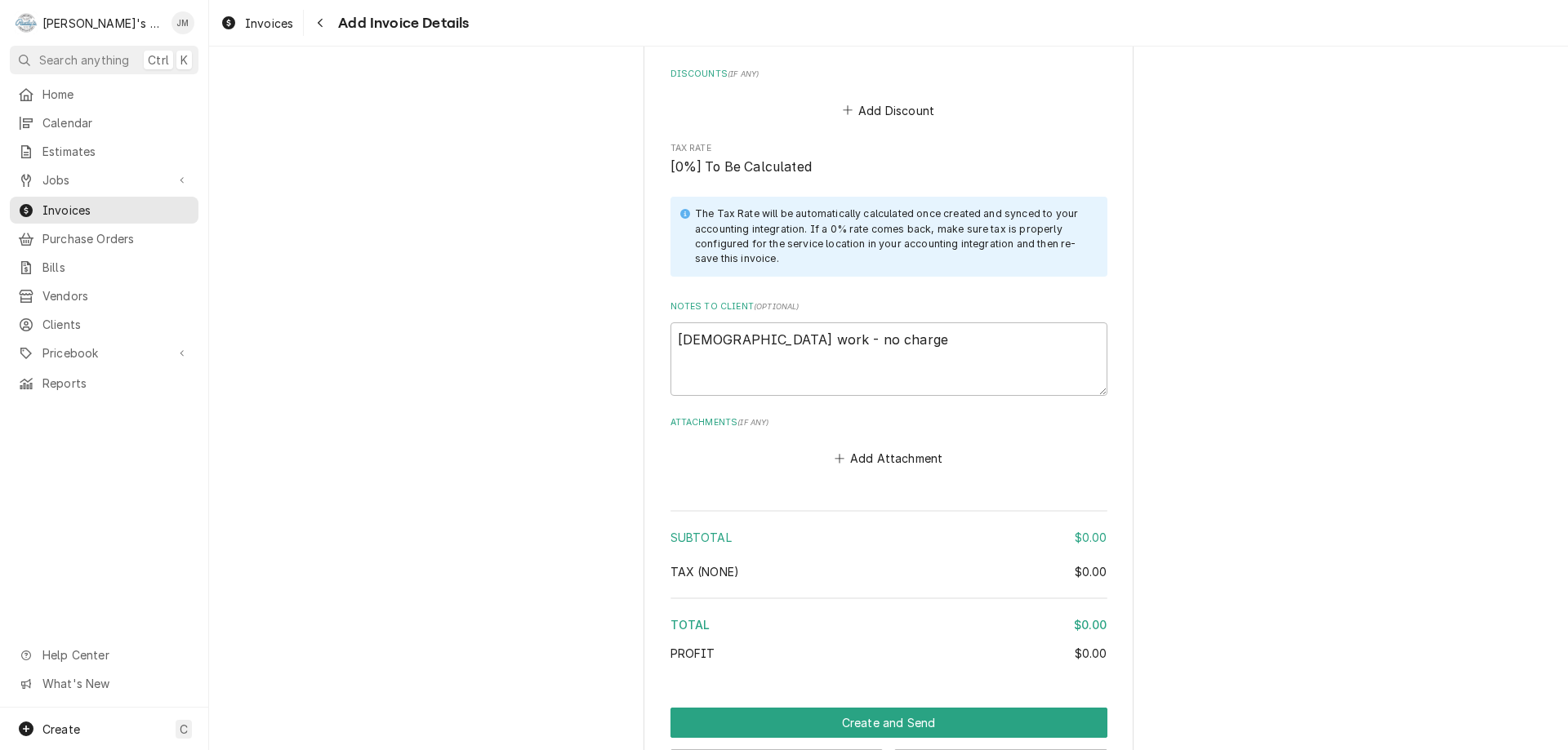
scroll to position [1494, 0]
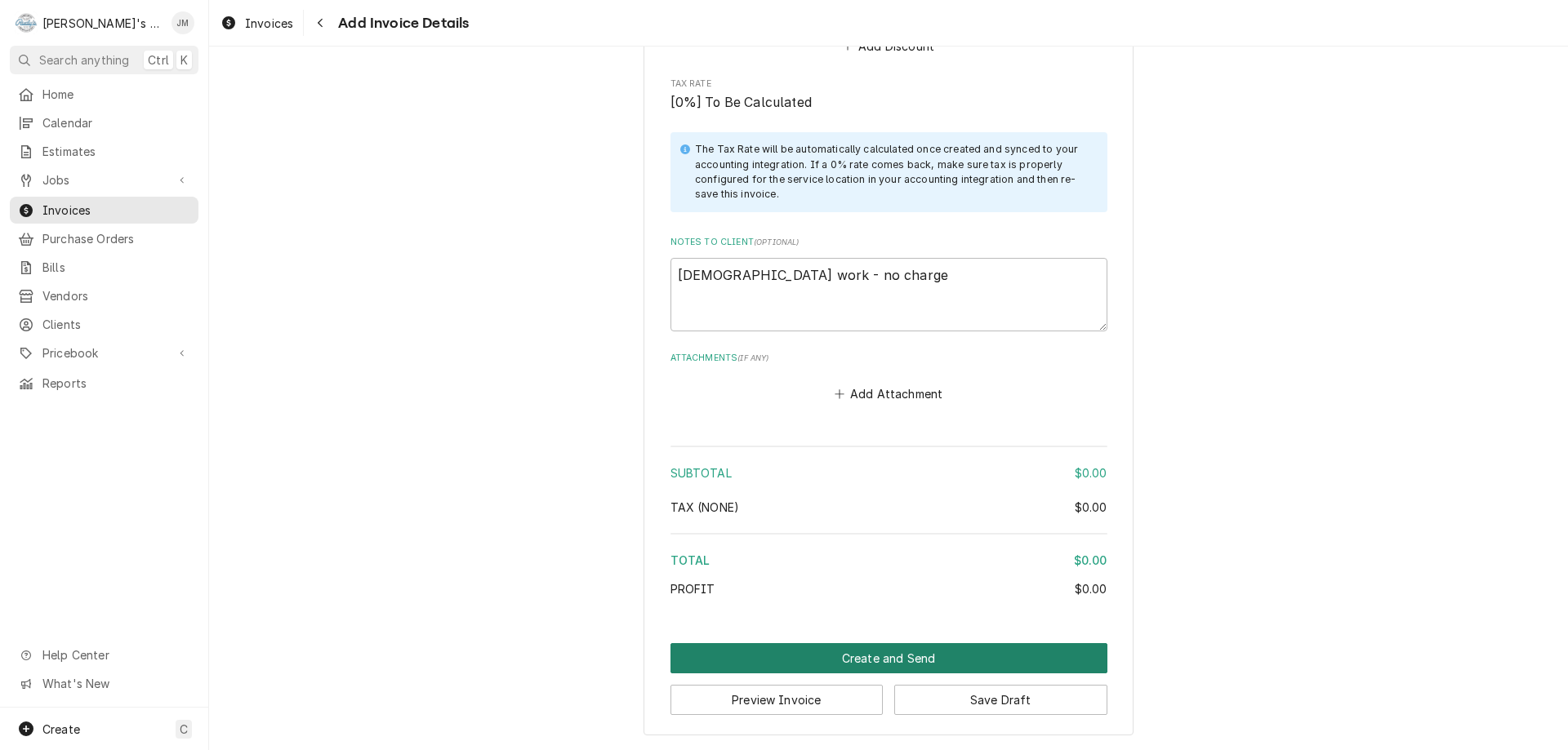
click at [866, 657] on button "Create and Send" at bounding box center [889, 658] width 437 height 30
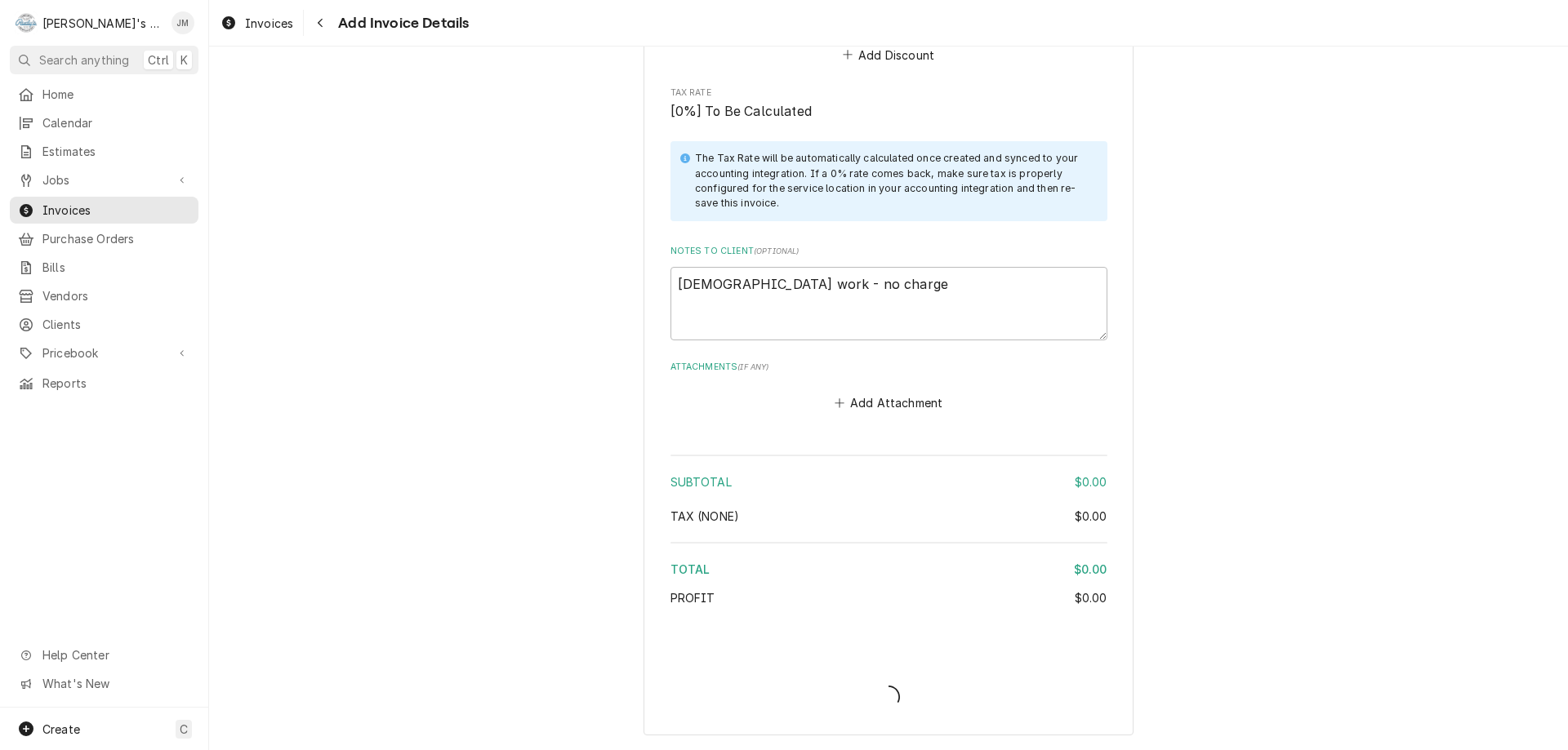
type textarea "x"
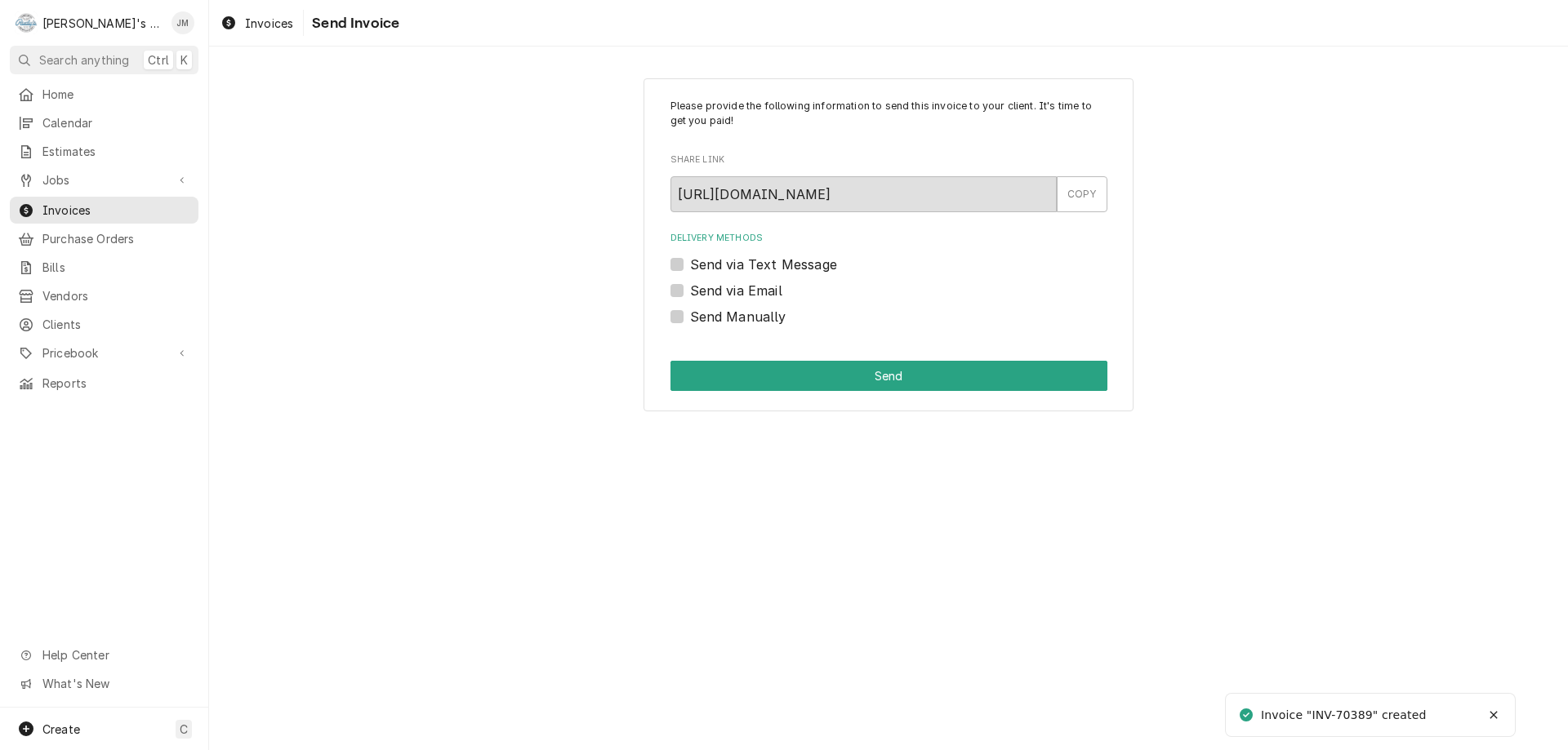
click at [748, 322] on label "Send Manually" at bounding box center [738, 316] width 96 height 19
click at [748, 322] on input "Send Manually" at bounding box center [909, 325] width 437 height 36
checkbox input "true"
click at [898, 378] on button "Send" at bounding box center [889, 376] width 437 height 30
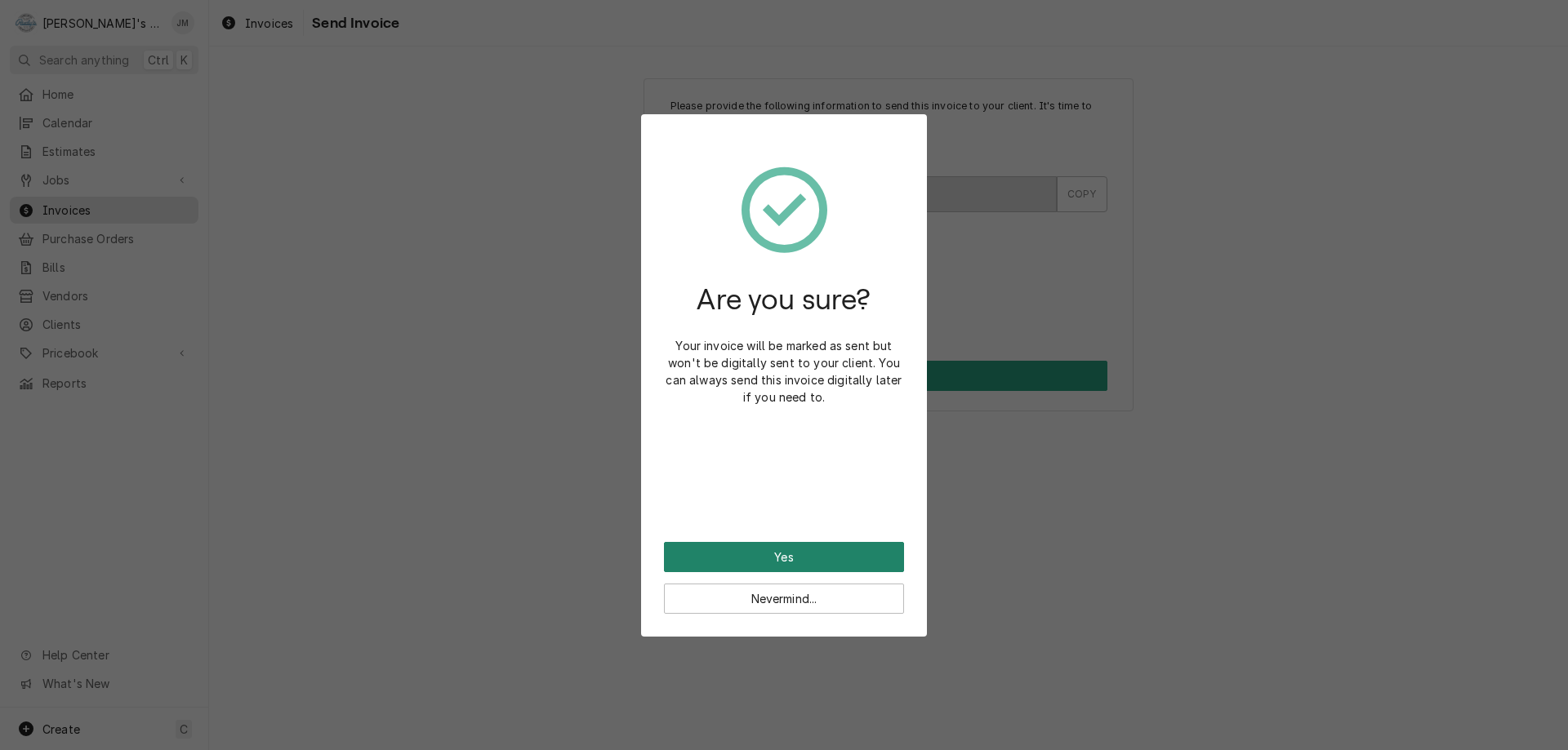
click at [809, 557] on button "Yes" at bounding box center [784, 557] width 240 height 30
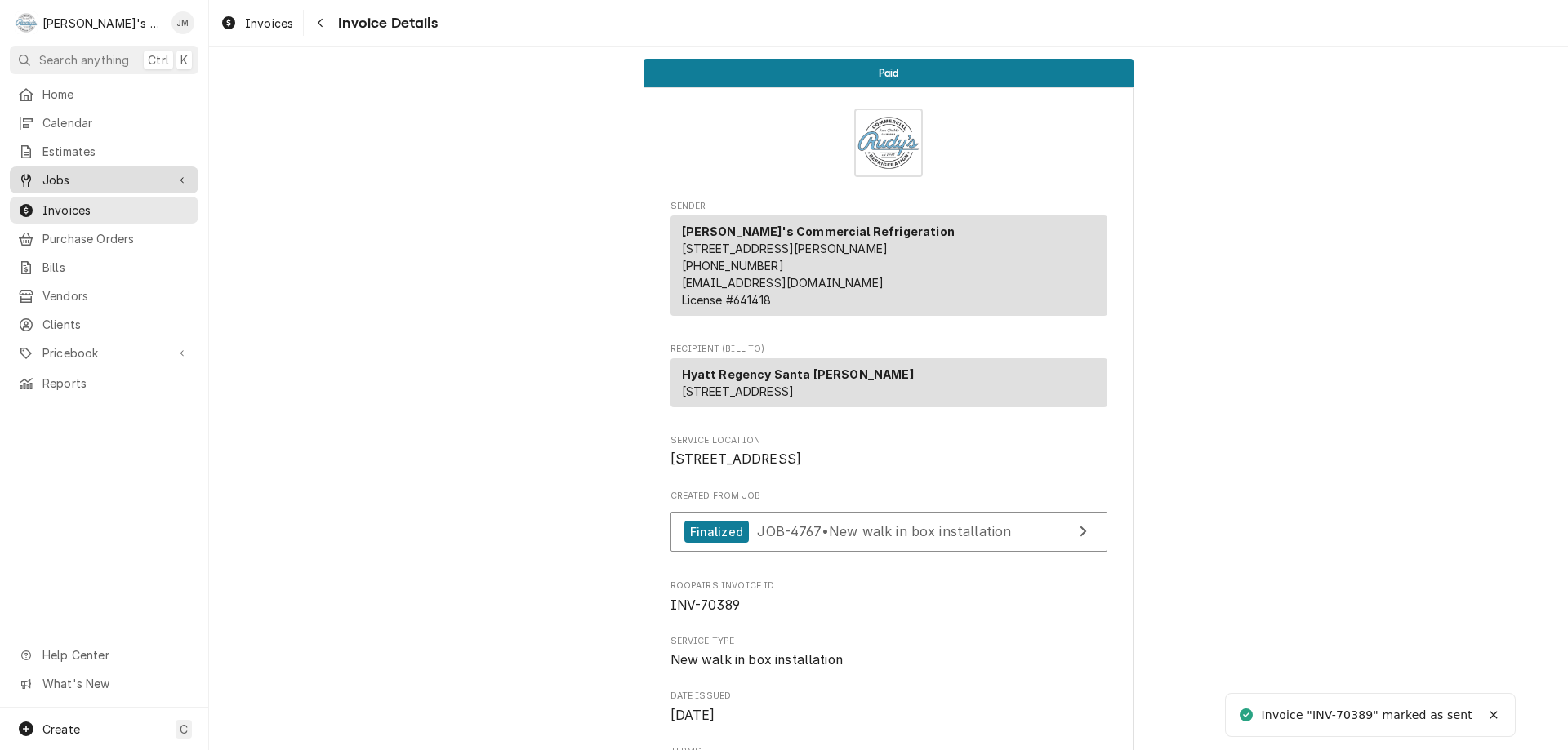
click at [63, 173] on span "Jobs" at bounding box center [104, 180] width 124 height 18
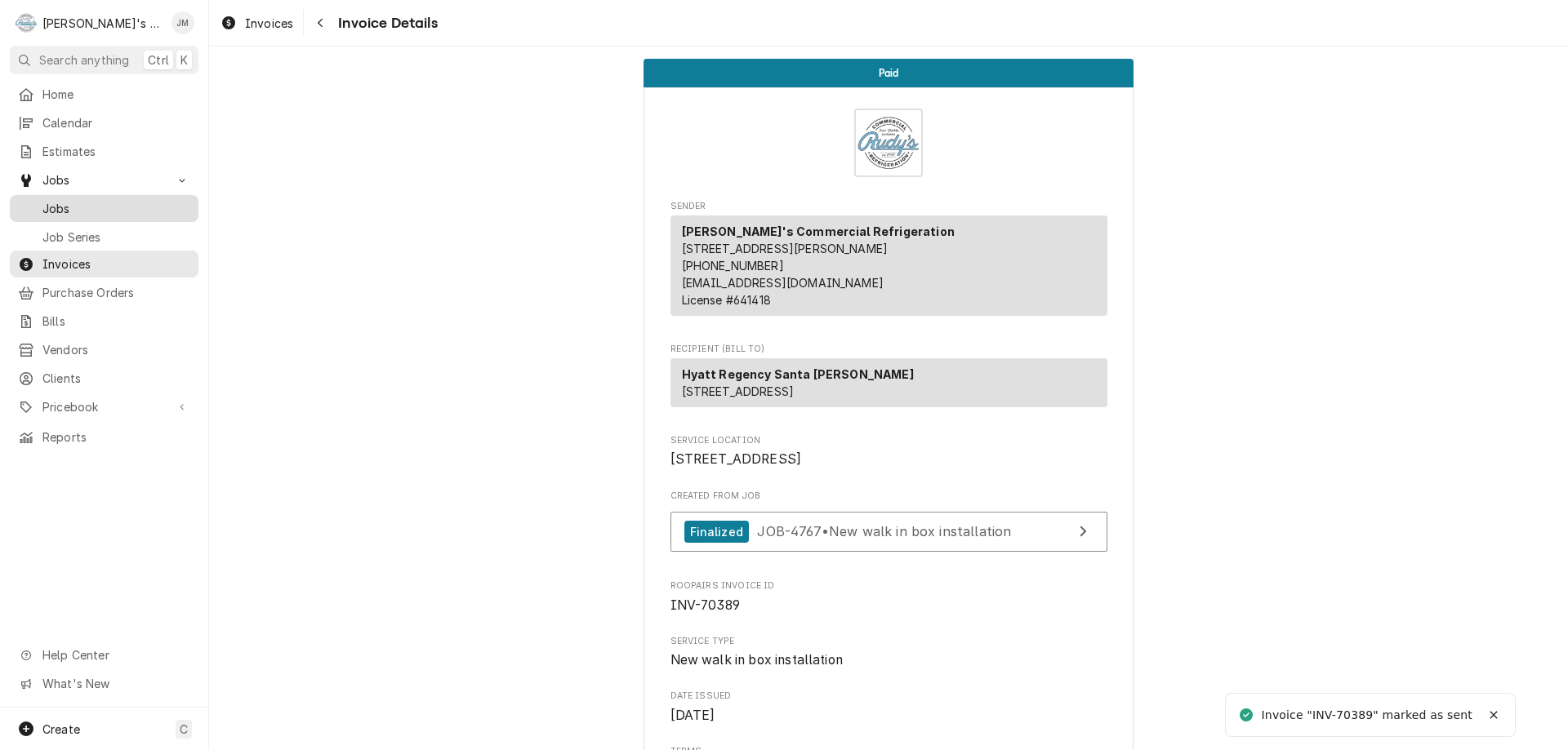
click at [66, 200] on span "Jobs" at bounding box center [116, 209] width 148 height 18
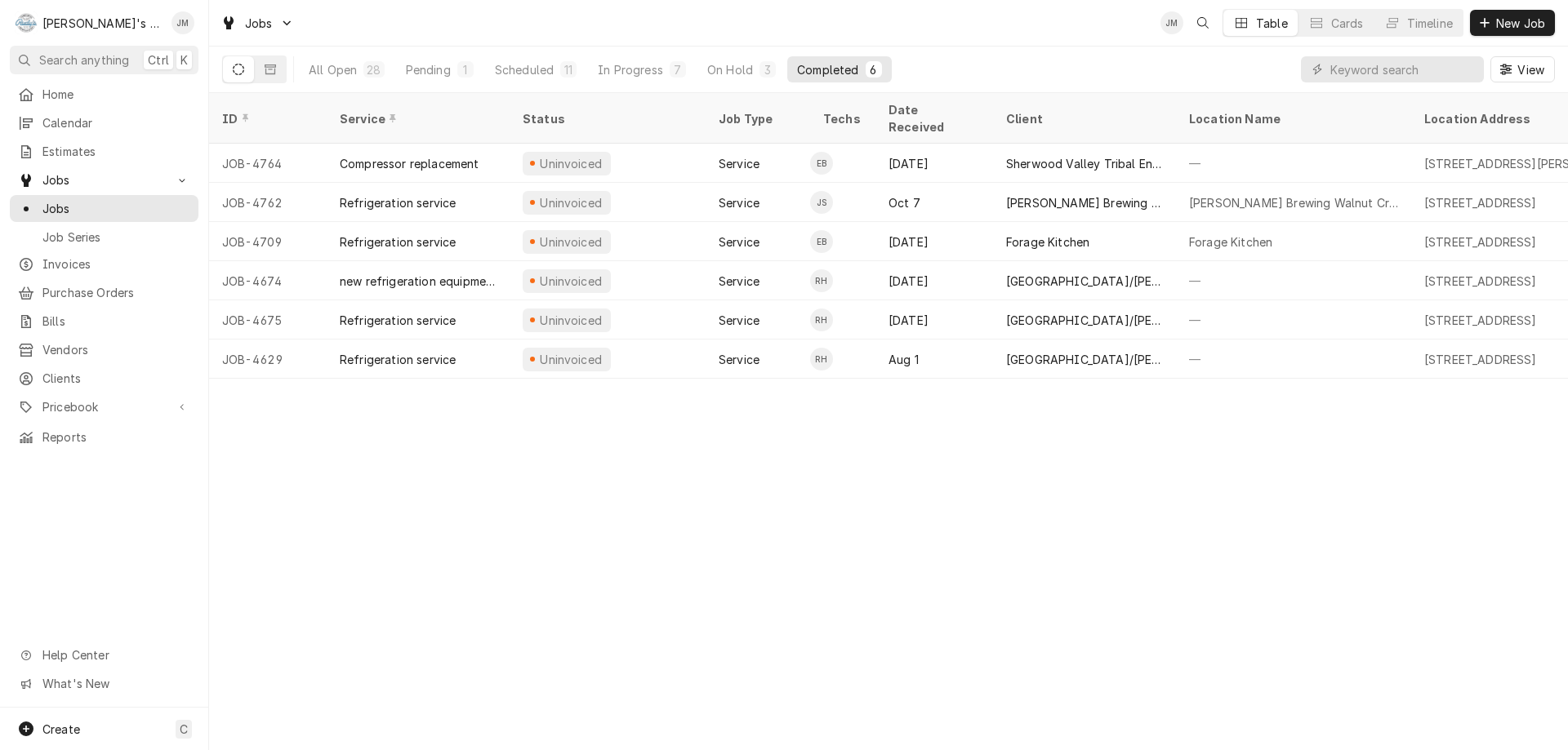
click at [562, 508] on div "ID Service Status Job Type Techs Date Received Client Location Name Location Ad…" at bounding box center [889, 422] width 1359 height 657
click at [427, 596] on div "ID Service Status Job Type Techs Date Received Client Location Name Location Ad…" at bounding box center [889, 422] width 1359 height 657
